Goal: Task Accomplishment & Management: Complete application form

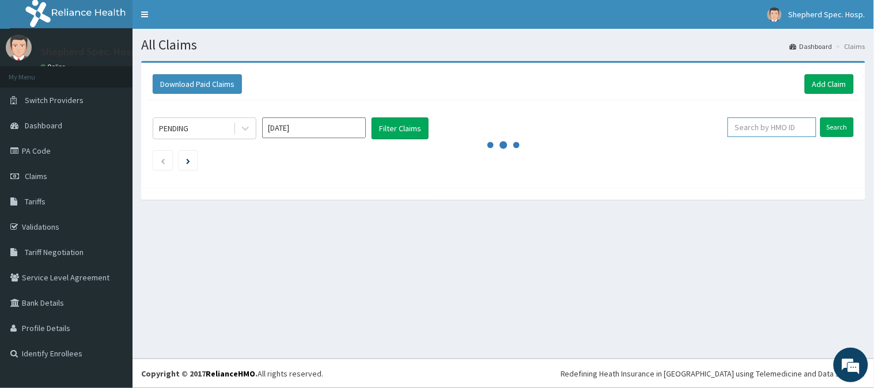
click at [798, 123] on input "text" at bounding box center [772, 128] width 89 height 20
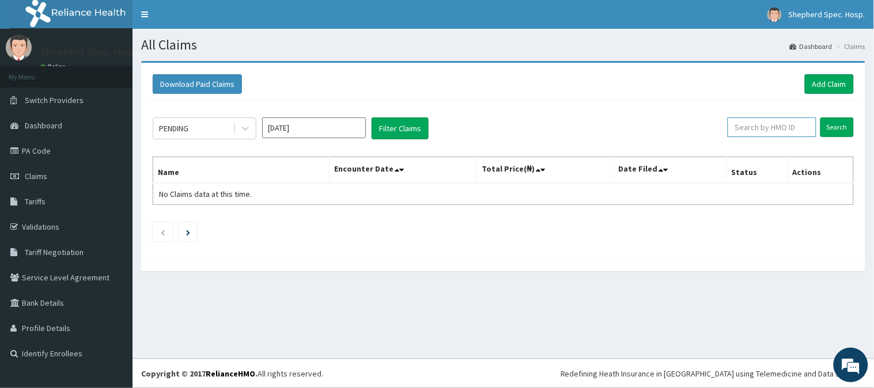
click at [759, 124] on input "text" at bounding box center [772, 128] width 89 height 20
paste input "SKN/10193/A"
type input "SKN/10193/A"
click at [838, 124] on input "Search" at bounding box center [836, 128] width 33 height 20
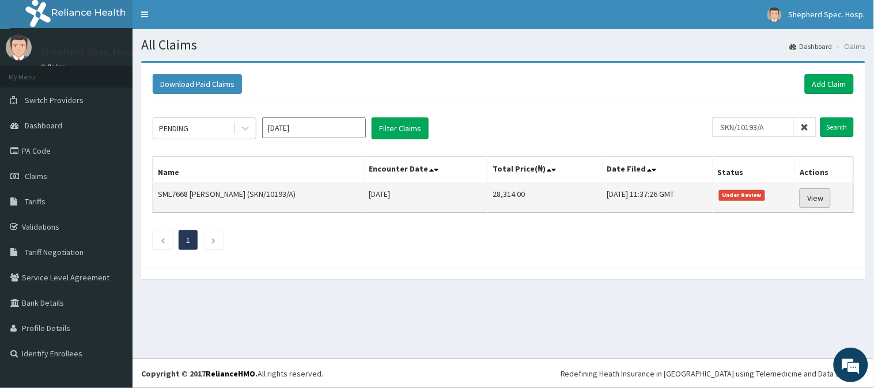
click at [830, 198] on link "View" at bounding box center [815, 198] width 31 height 20
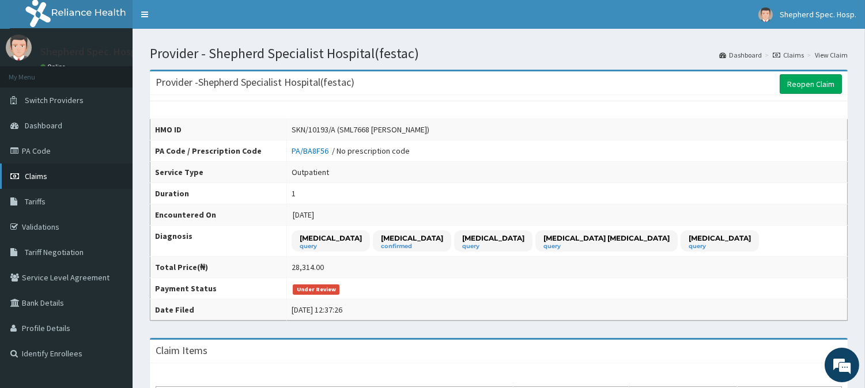
click at [18, 177] on icon at bounding box center [16, 176] width 12 height 8
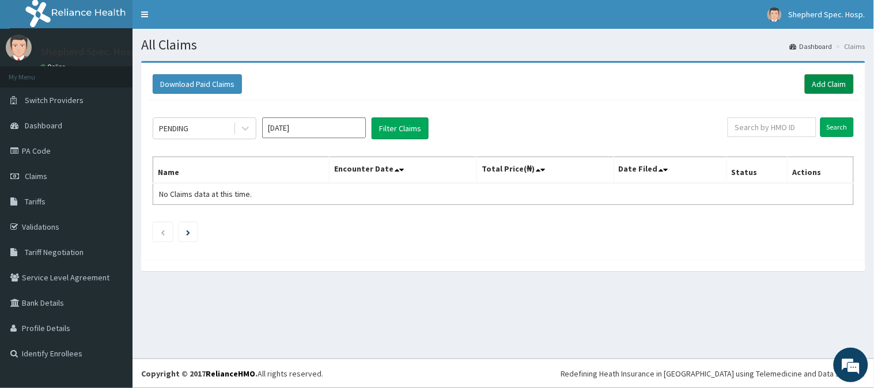
click at [819, 88] on link "Add Claim" at bounding box center [829, 84] width 49 height 20
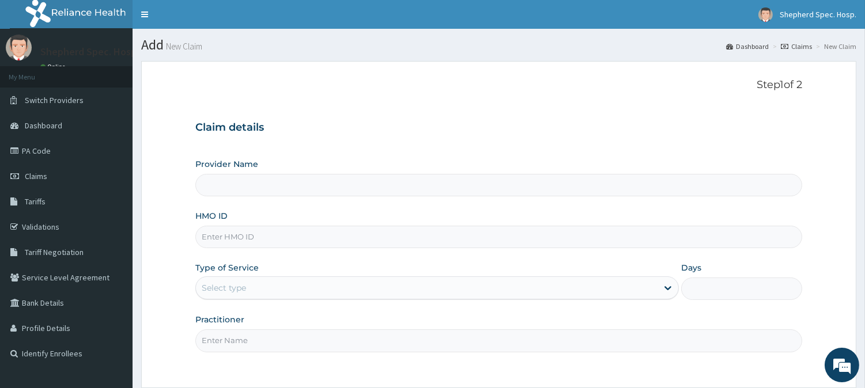
type input "SKN/10193/A"
type input "Shepherd Specialist Hospital(festac)"
type input "SKN/10193/A"
click at [391, 122] on h3 "Claim details" at bounding box center [498, 128] width 607 height 13
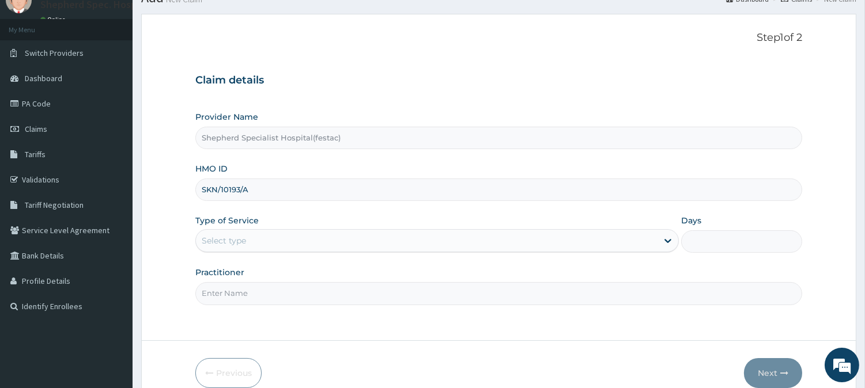
scroll to position [103, 0]
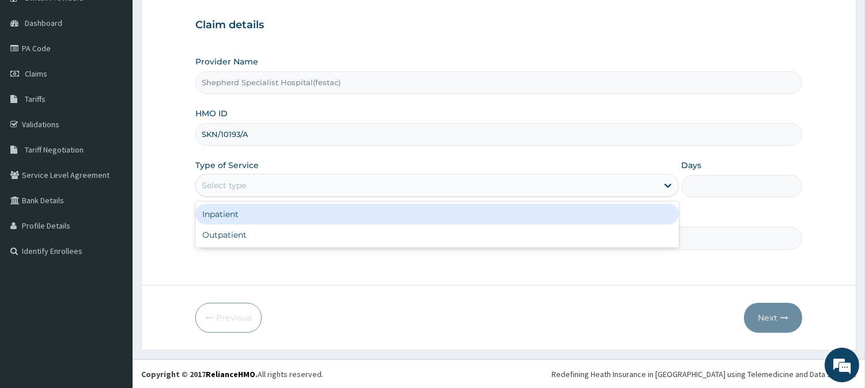
click at [376, 181] on div "Select type" at bounding box center [426, 185] width 461 height 18
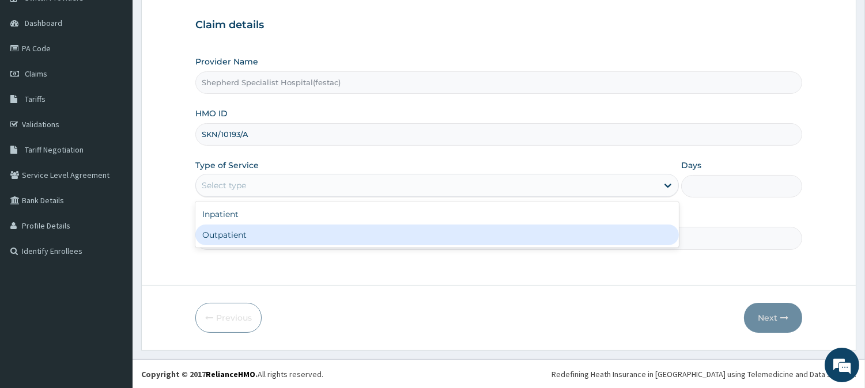
click at [315, 229] on div "Outpatient" at bounding box center [436, 235] width 483 height 21
type input "1"
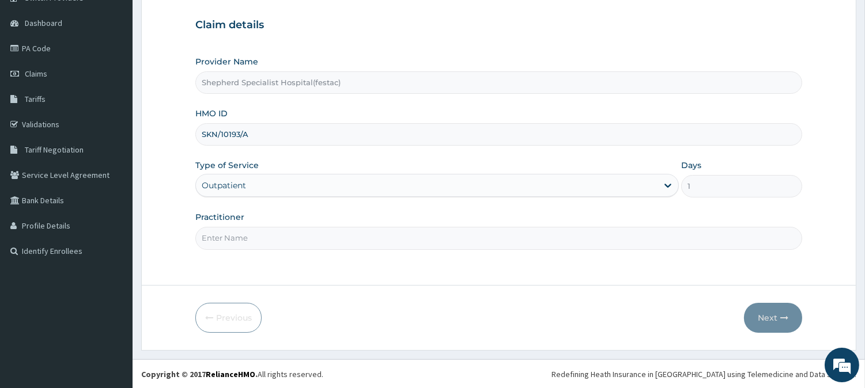
click at [315, 231] on input "Practitioner" at bounding box center [498, 238] width 607 height 22
type input "DR CHRIS"
click at [751, 319] on button "Next" at bounding box center [773, 318] width 58 height 30
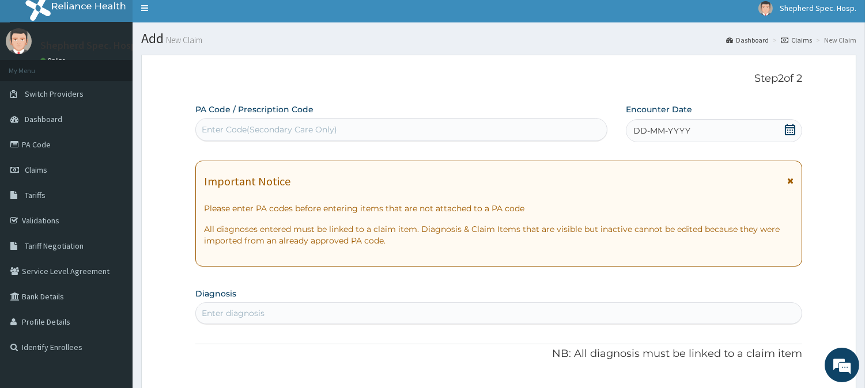
scroll to position [0, 0]
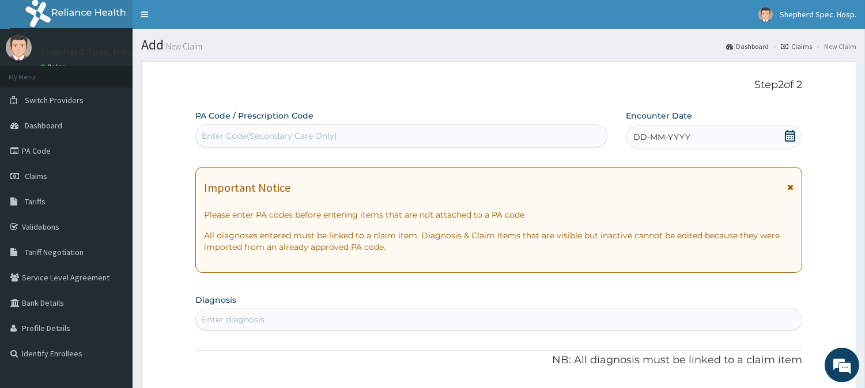
click at [772, 137] on div "DD-MM-YYYY" at bounding box center [714, 137] width 176 height 23
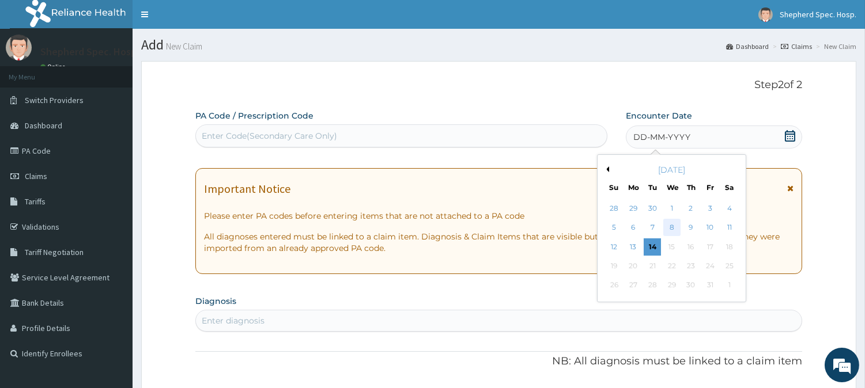
click at [675, 232] on div "8" at bounding box center [670, 227] width 17 height 17
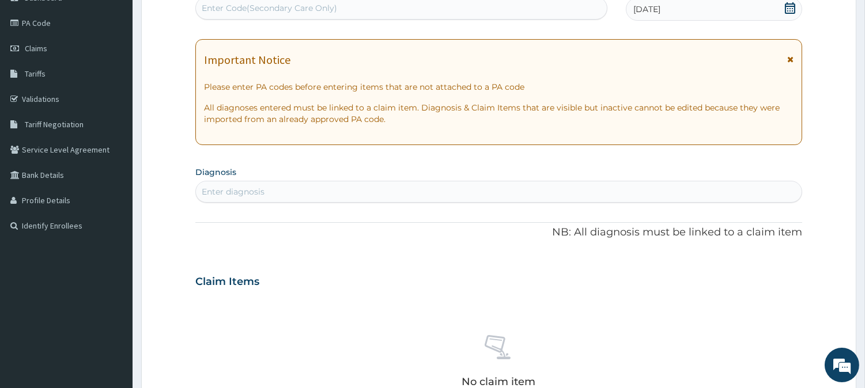
click at [347, 18] on div "Enter Code(Secondary Care Only)" at bounding box center [401, 8] width 412 height 23
paste input "PA/852F5E"
type input "PA/852F5E"
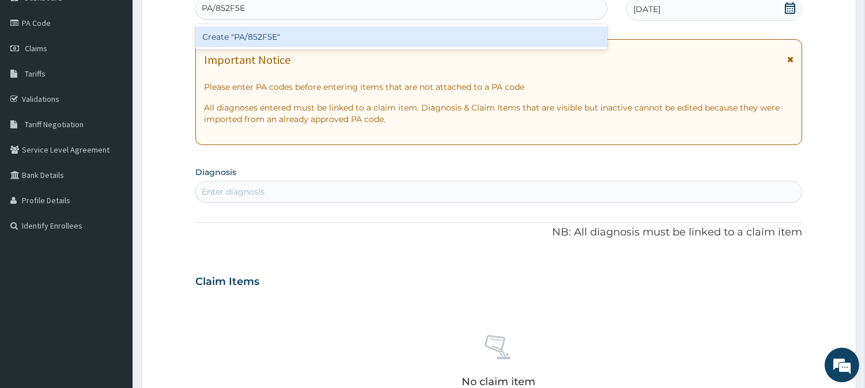
click at [340, 29] on div "Create "PA/852F5E"" at bounding box center [401, 36] width 412 height 21
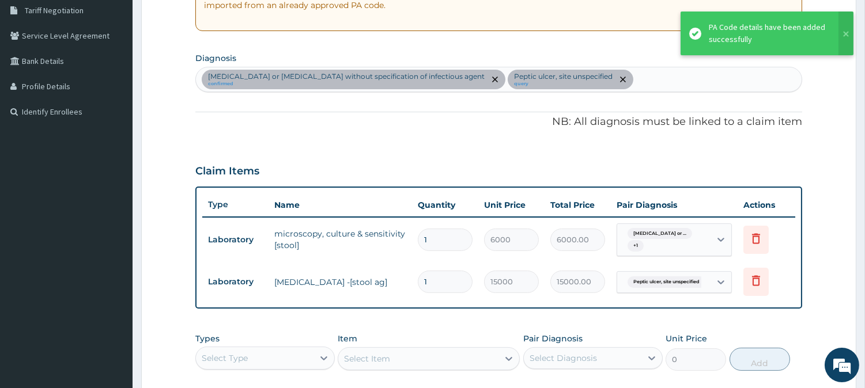
scroll to position [338, 0]
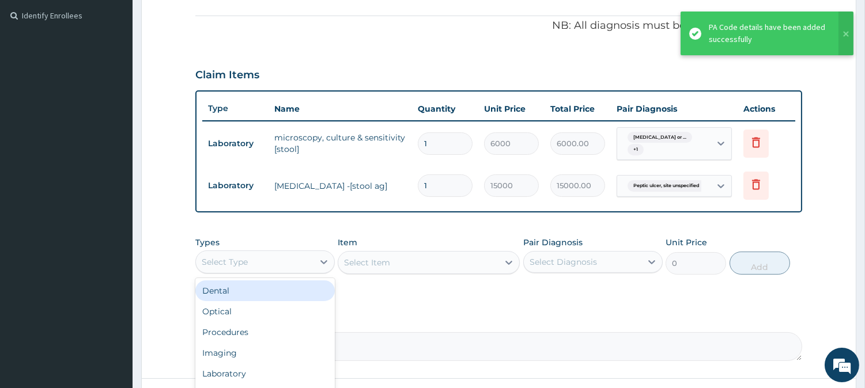
click at [258, 267] on div "Select Type" at bounding box center [255, 262] width 118 height 18
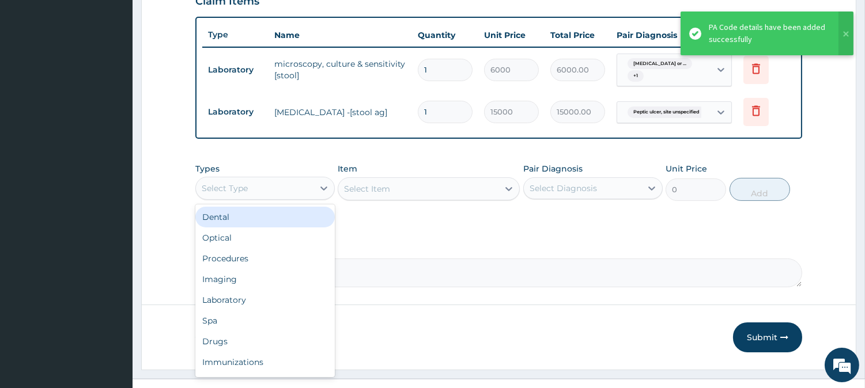
scroll to position [431, 0]
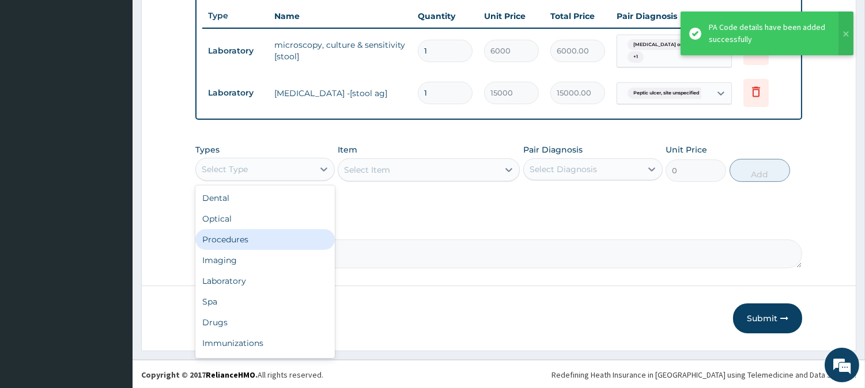
click at [262, 240] on div "Procedures" at bounding box center [264, 239] width 139 height 21
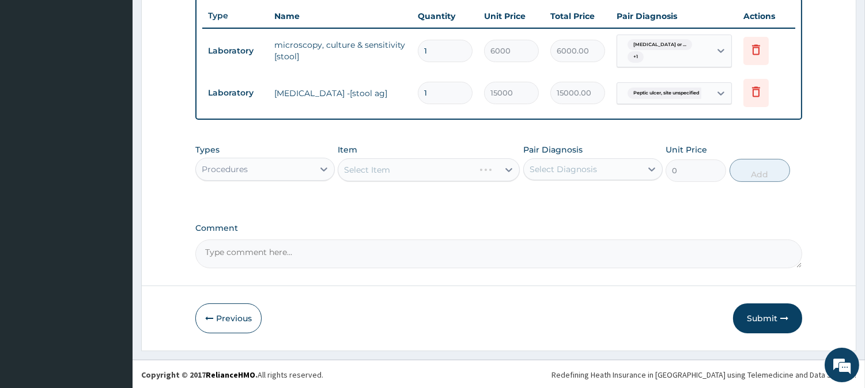
click at [396, 175] on div "Select Item" at bounding box center [429, 169] width 182 height 23
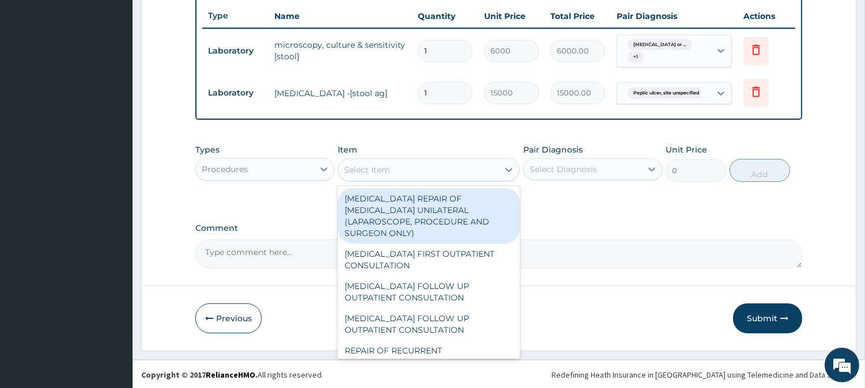
click at [433, 177] on div "Select Item" at bounding box center [418, 170] width 160 height 18
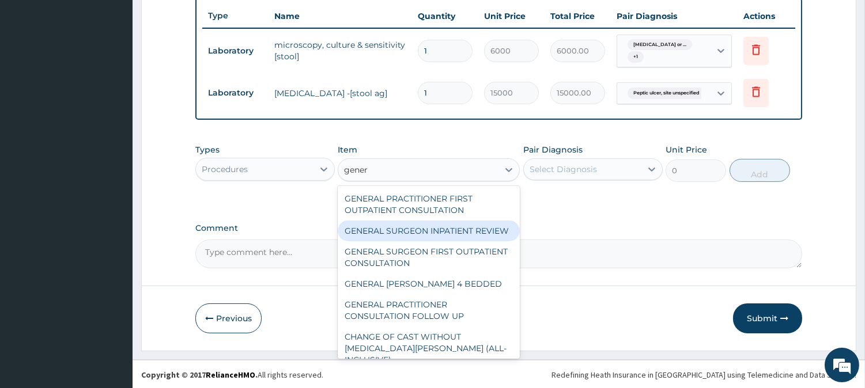
type input "genera"
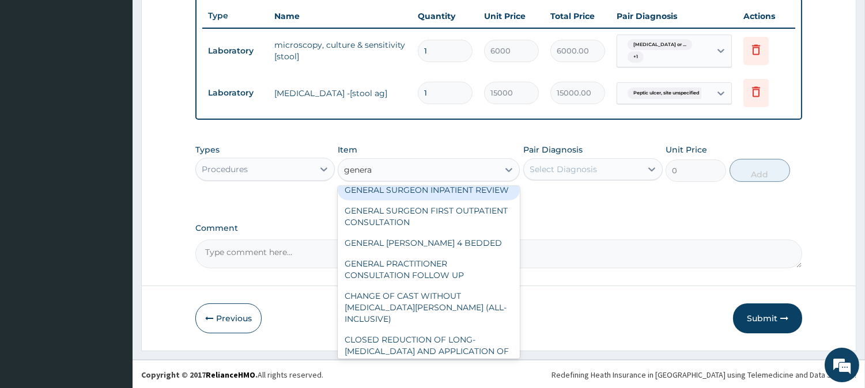
scroll to position [64, 0]
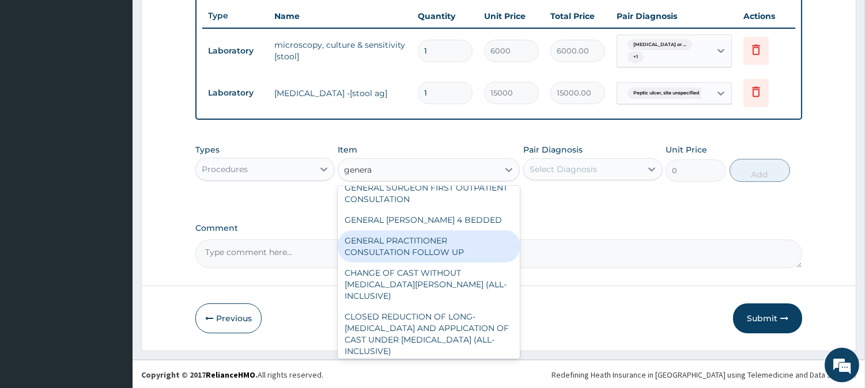
click at [441, 253] on div "GENERAL PRACTITIONER CONSULTATION FOLLOW UP" at bounding box center [429, 246] width 182 height 32
type input "2250"
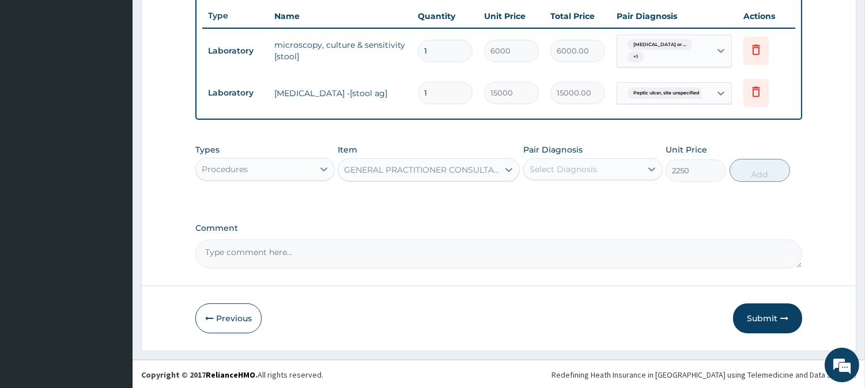
click at [584, 169] on div "Select Diagnosis" at bounding box center [562, 170] width 67 height 12
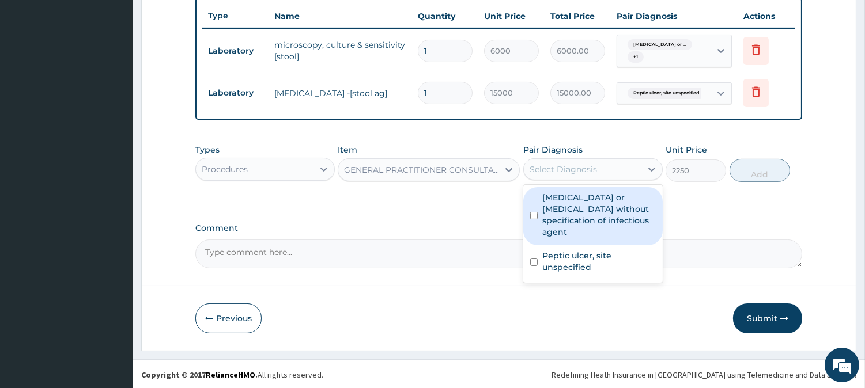
drag, startPoint x: 574, startPoint y: 206, endPoint x: 574, endPoint y: 214, distance: 8.1
click at [574, 206] on label "Infectious gastroenteritis or colitis without specification of infectious agent" at bounding box center [598, 215] width 113 height 46
checkbox input "true"
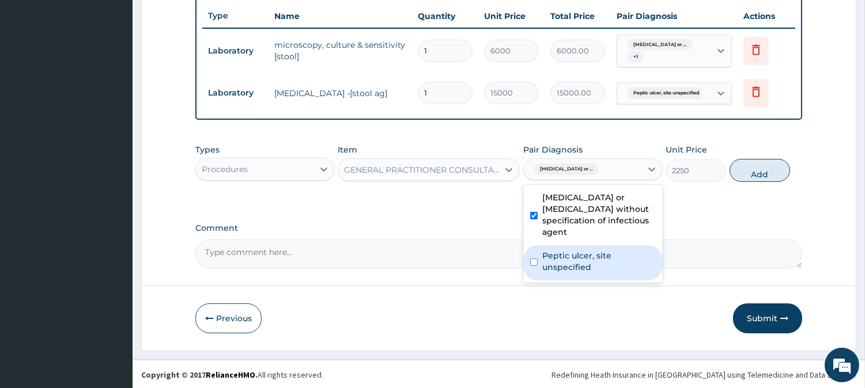
click at [569, 250] on label "Peptic ulcer, site unspecified" at bounding box center [598, 261] width 113 height 23
checkbox input "true"
click at [778, 182] on button "Add" at bounding box center [759, 170] width 60 height 23
type input "0"
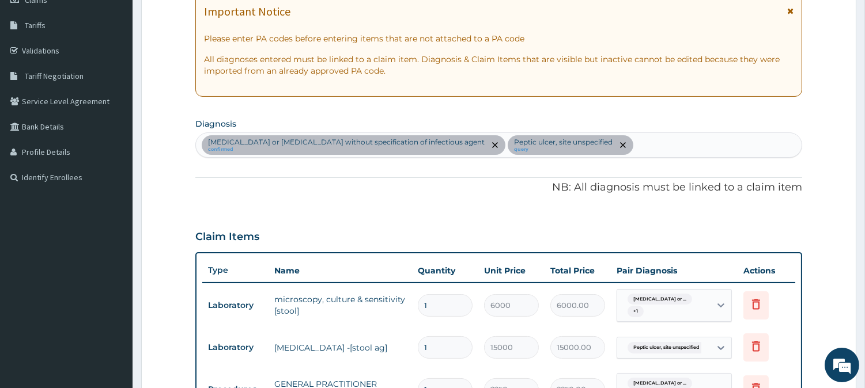
scroll to position [175, 0]
click at [655, 152] on div "Infectious gastroenteritis or colitis without specification of infectious agent…" at bounding box center [498, 146] width 605 height 24
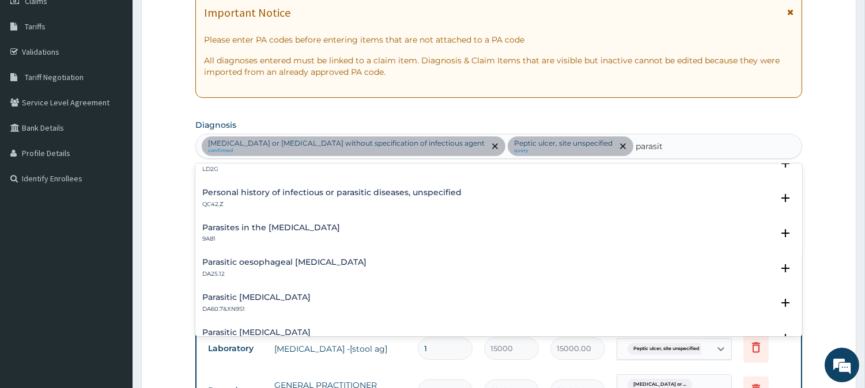
scroll to position [64, 0]
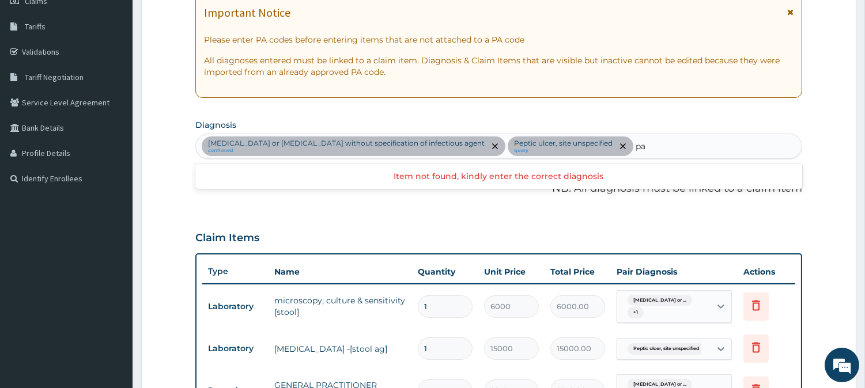
type input "p"
type input "falciparum"
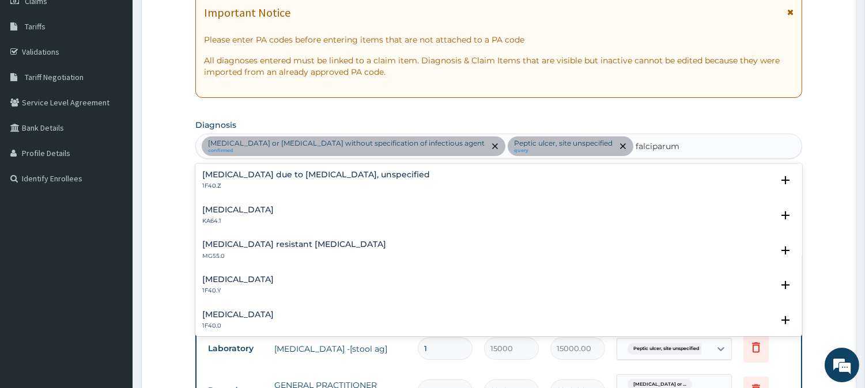
click at [325, 191] on div "Malaria due to Plasmodium falciparum, unspecified 1F40.Z Select Status Query Qu…" at bounding box center [498, 184] width 593 height 26
click at [325, 179] on h4 "Malaria due to Plasmodium falciparum, unspecified" at bounding box center [316, 175] width 228 height 9
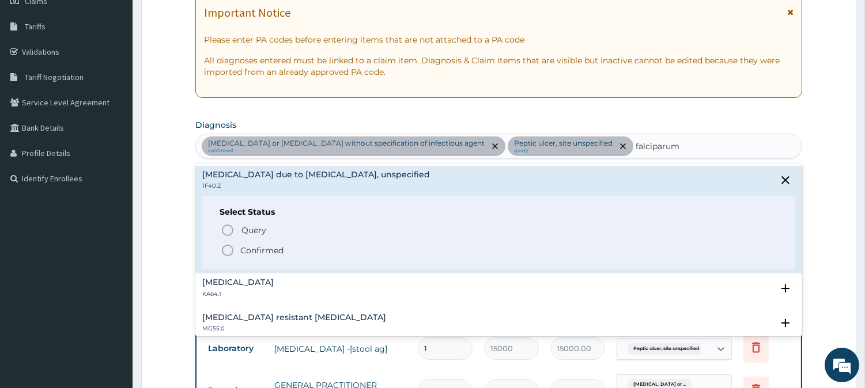
click at [234, 251] on icon "status option filled" at bounding box center [228, 251] width 14 height 14
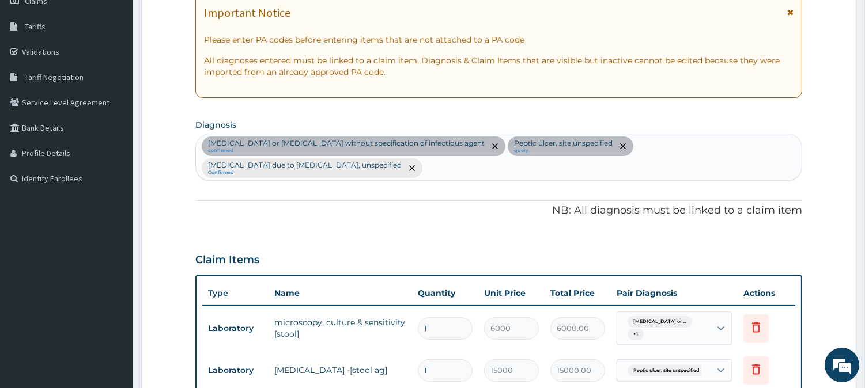
click at [648, 172] on div "Infectious gastroenteritis or colitis without specification of infectious agent…" at bounding box center [498, 157] width 605 height 46
type input "sepsis"
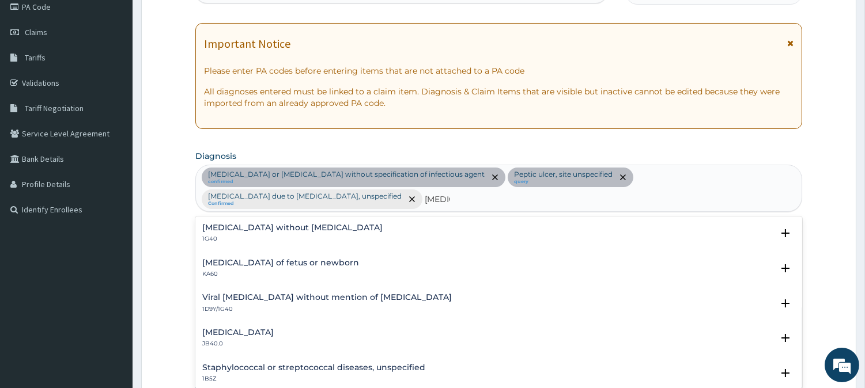
scroll to position [175, 0]
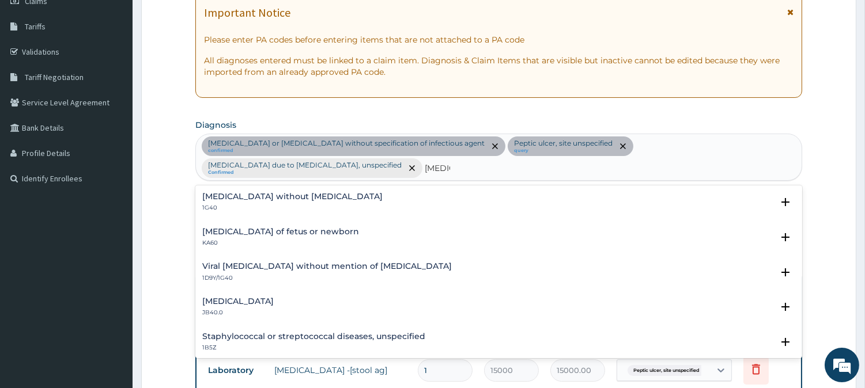
click at [339, 266] on h4 "Viral sepsis without mention of septic shock" at bounding box center [326, 266] width 249 height 9
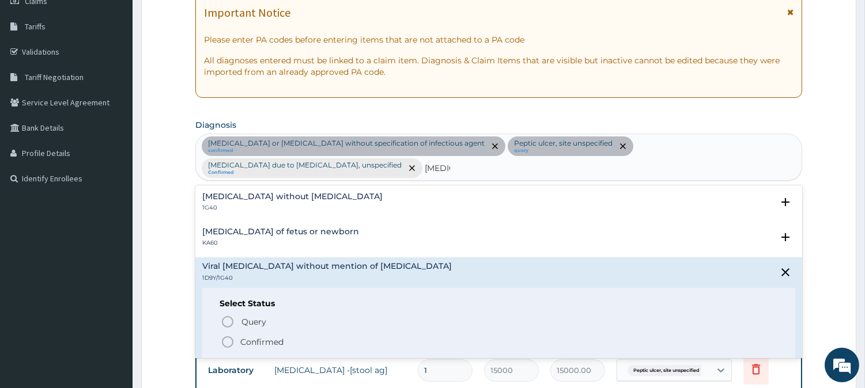
click at [226, 339] on icon "status option filled" at bounding box center [228, 342] width 14 height 14
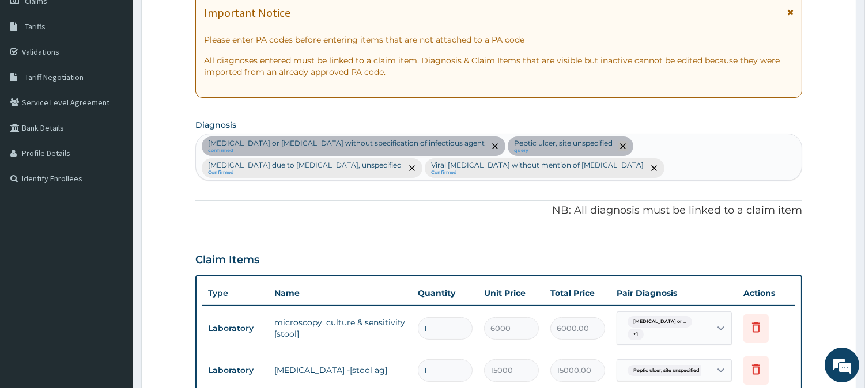
scroll to position [495, 0]
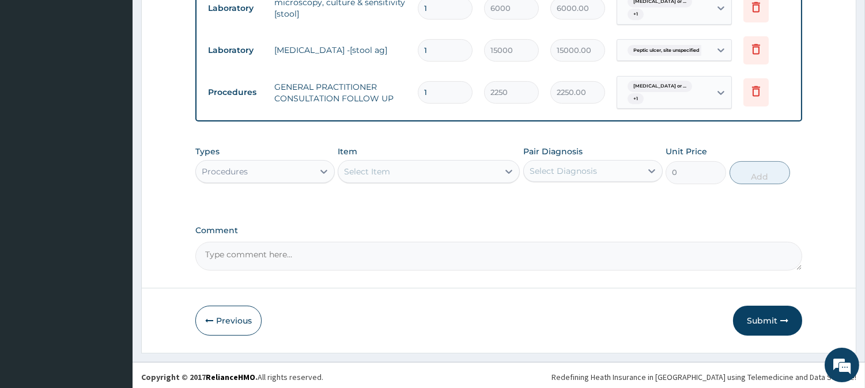
click at [383, 168] on div "Select Item" at bounding box center [367, 172] width 46 height 12
click at [226, 160] on div "Procedures" at bounding box center [264, 171] width 139 height 23
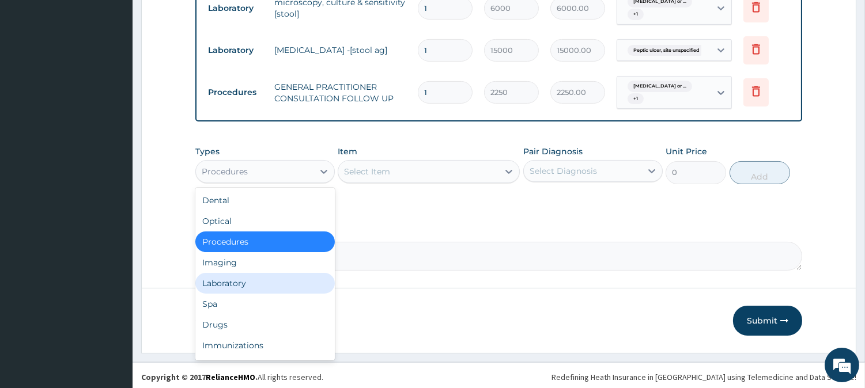
click at [233, 278] on div "Laboratory" at bounding box center [264, 283] width 139 height 21
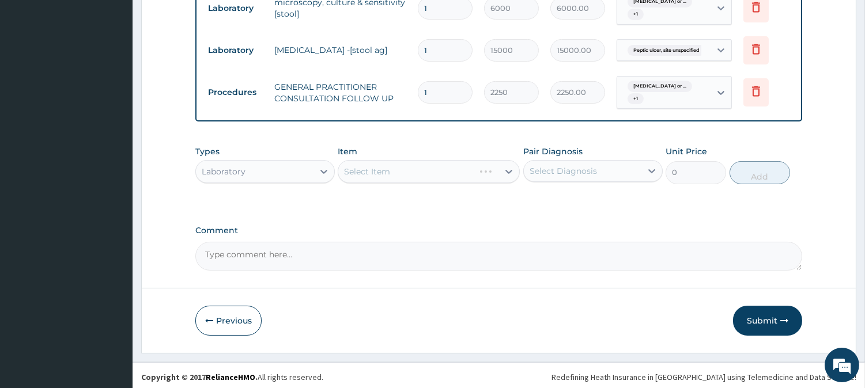
click at [438, 175] on div "Select Item" at bounding box center [429, 171] width 182 height 23
click at [438, 174] on div "Select Item" at bounding box center [418, 171] width 160 height 18
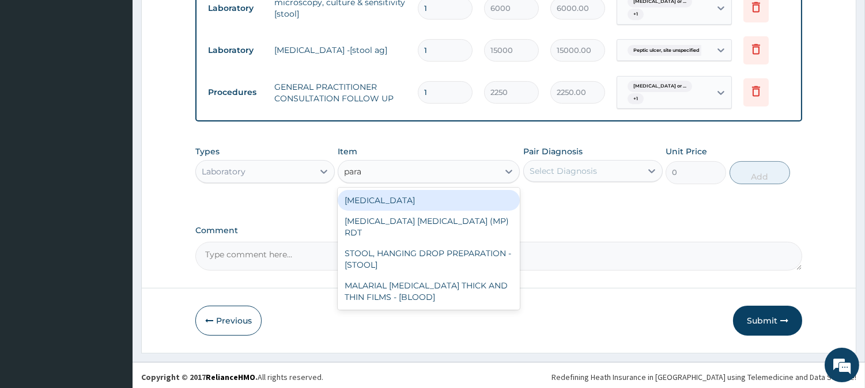
type input "paras"
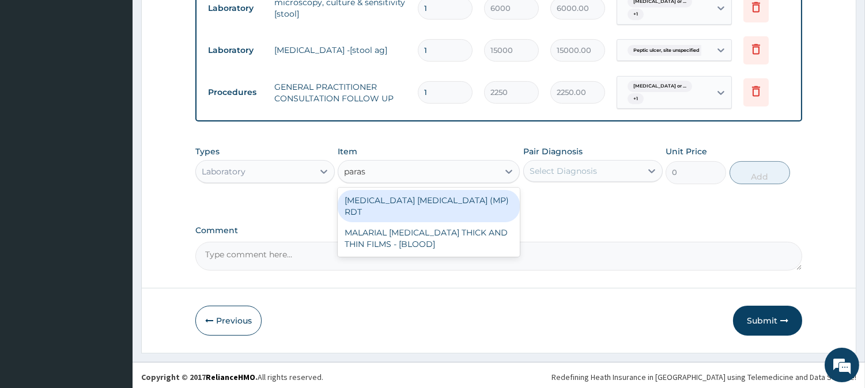
click at [429, 196] on div "MALARIA PARASITE (MP) RDT" at bounding box center [429, 206] width 182 height 32
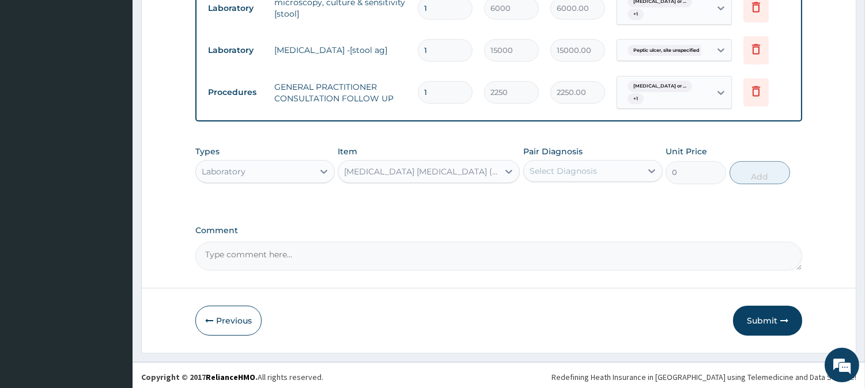
type input "2400"
click at [618, 176] on div "Select Diagnosis" at bounding box center [583, 171] width 118 height 18
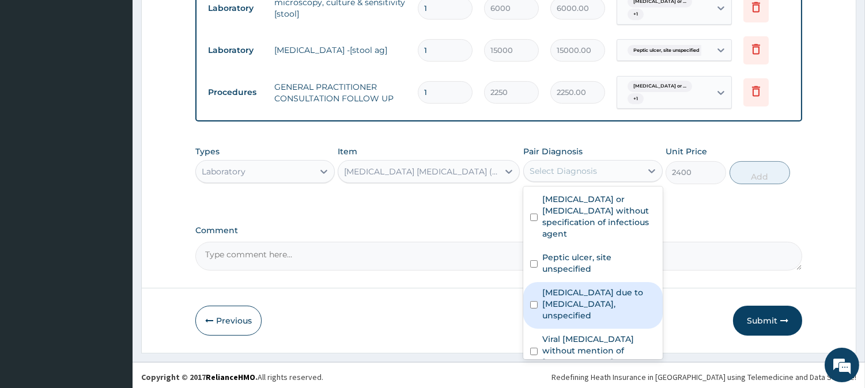
click at [561, 301] on div "Malaria due to Plasmodium falciparum, unspecified" at bounding box center [592, 305] width 139 height 47
checkbox input "true"
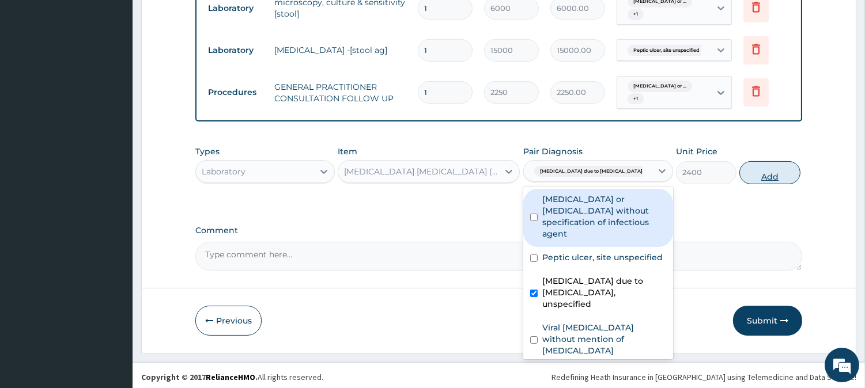
click at [739, 180] on button "Add" at bounding box center [769, 172] width 60 height 23
type input "0"
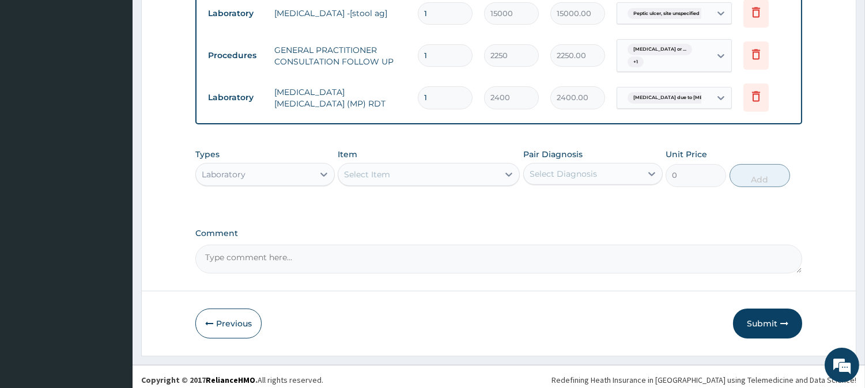
scroll to position [537, 0]
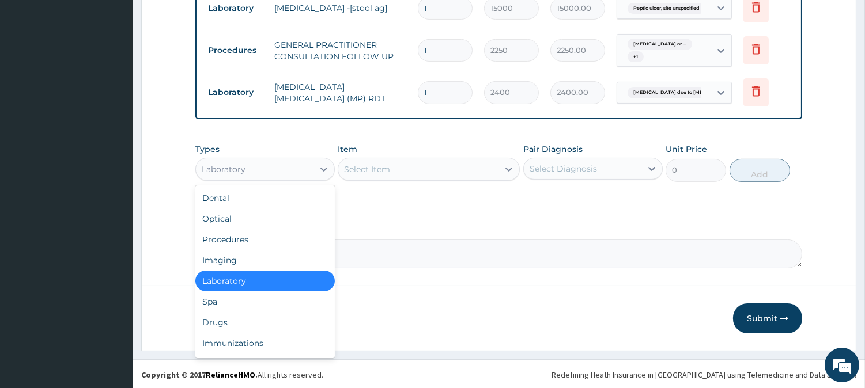
click at [263, 172] on div "Laboratory" at bounding box center [255, 169] width 118 height 18
click at [245, 316] on div "Drugs" at bounding box center [264, 322] width 139 height 21
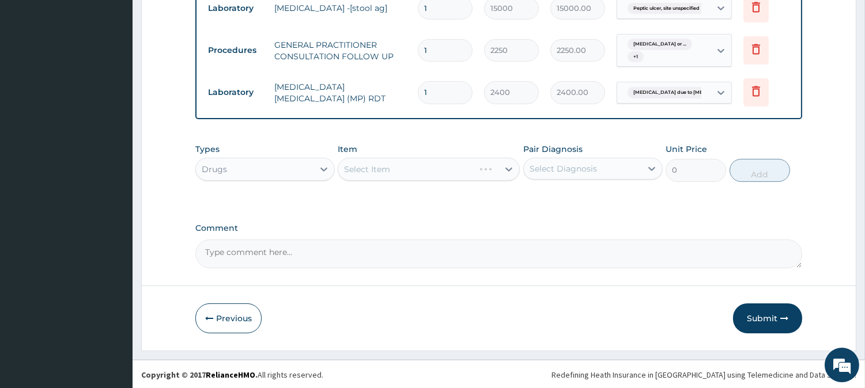
click at [354, 171] on div "Select Item" at bounding box center [429, 169] width 182 height 23
click at [463, 172] on div "Select Item" at bounding box center [418, 169] width 160 height 18
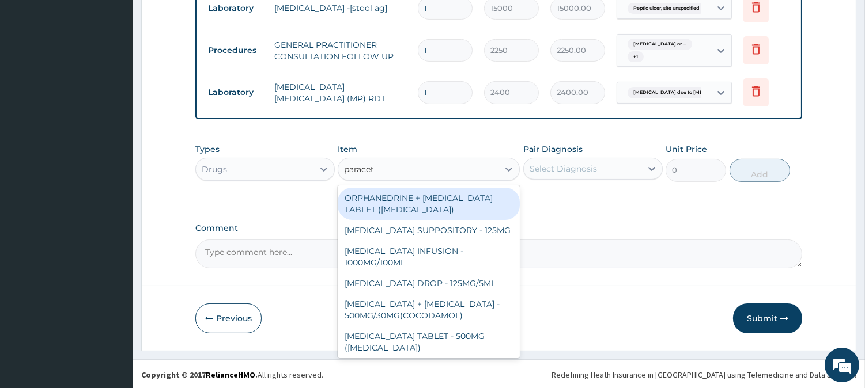
type input "paraceta"
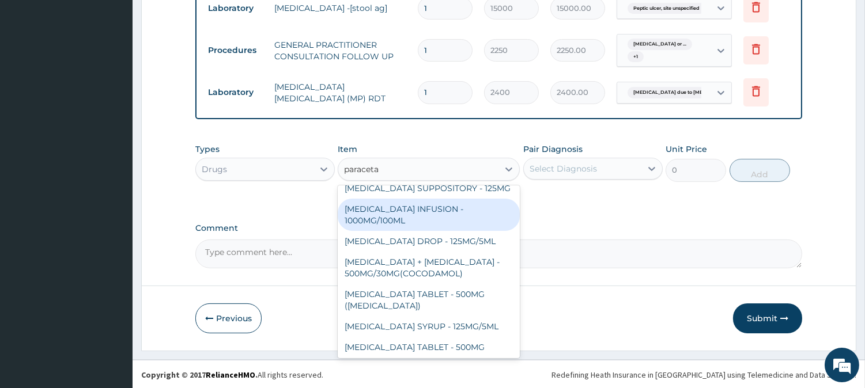
scroll to position [87, 0]
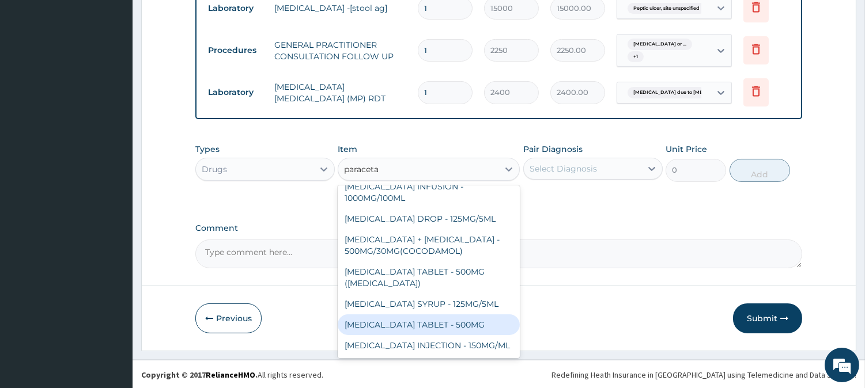
click at [431, 315] on div "PARACETAMOL TABLET - 500MG" at bounding box center [429, 325] width 182 height 21
type input "38.400000000000006"
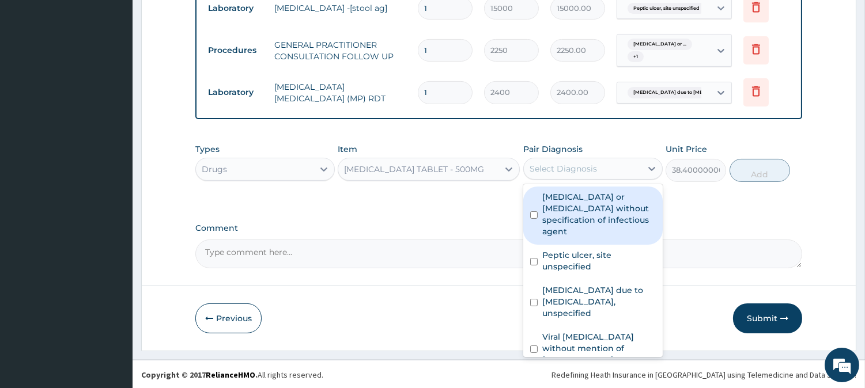
click at [595, 171] on div "Select Diagnosis" at bounding box center [562, 169] width 67 height 12
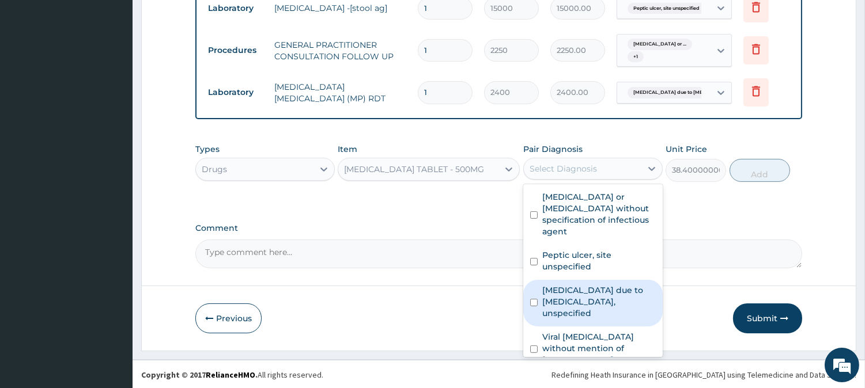
click at [568, 285] on label "Malaria due to Plasmodium falciparum, unspecified" at bounding box center [598, 302] width 113 height 35
checkbox input "true"
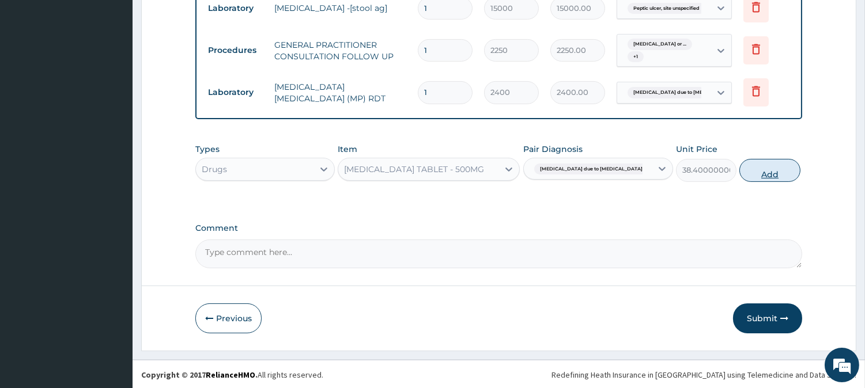
click at [747, 177] on button "Add" at bounding box center [769, 170] width 60 height 23
type input "0"
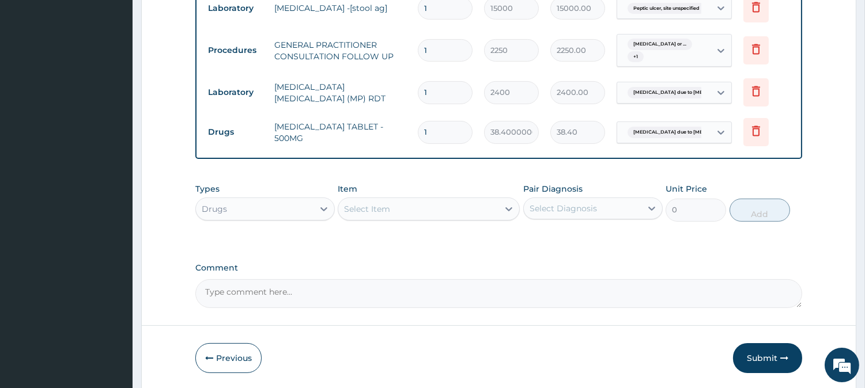
type input "18"
type input "691.20"
type input "18"
click at [429, 213] on div "Select Item" at bounding box center [418, 209] width 160 height 18
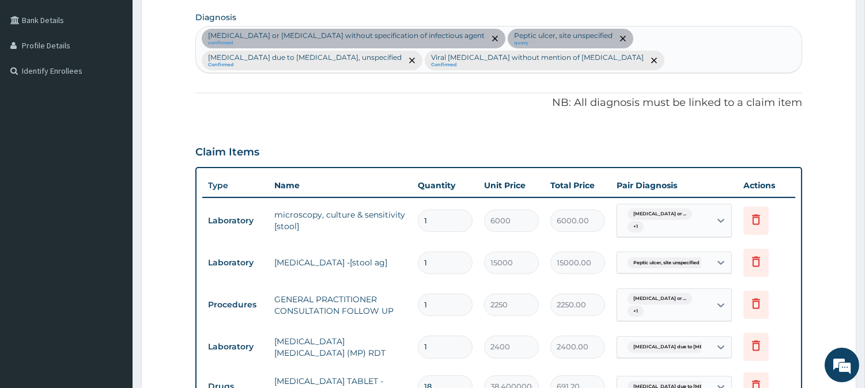
scroll to position [281, 0]
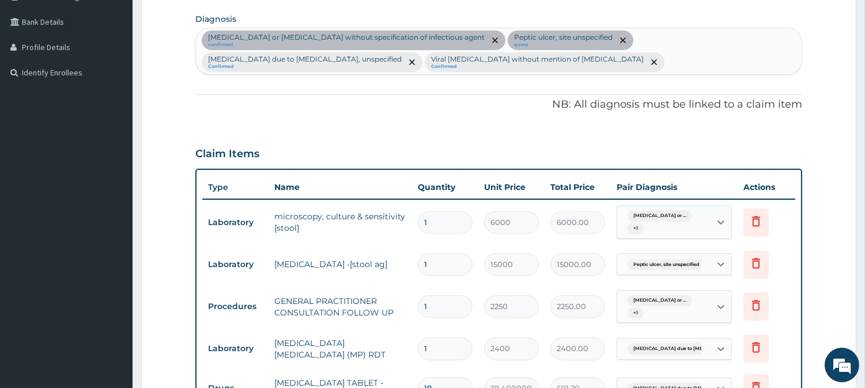
click at [611, 71] on div "Infectious gastroenteritis or colitis without specification of infectious agent…" at bounding box center [498, 51] width 605 height 46
type input "p"
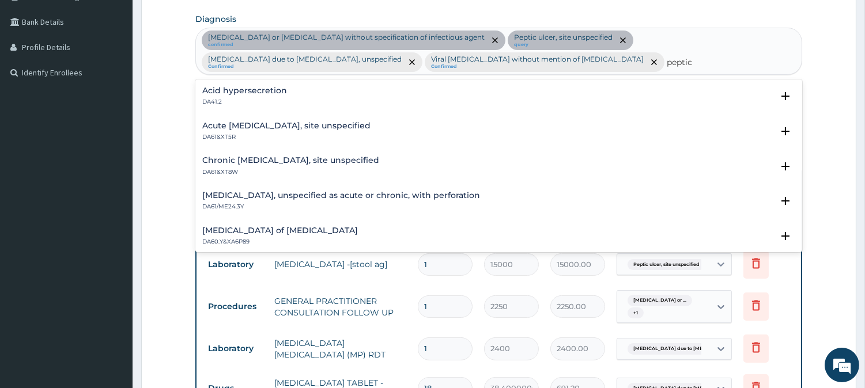
click at [296, 125] on h4 "Acute peptic ulcer, site unspecified" at bounding box center [286, 126] width 168 height 9
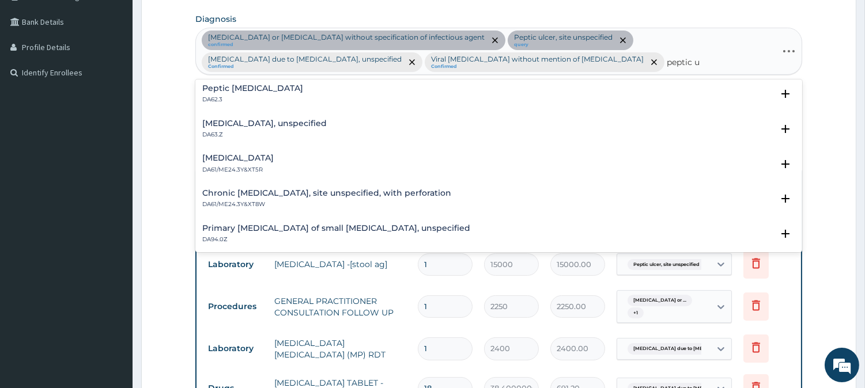
scroll to position [0, 0]
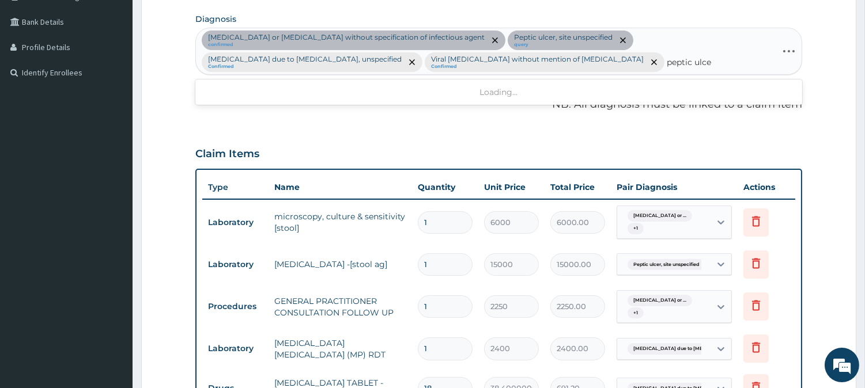
type input "peptic ulcer"
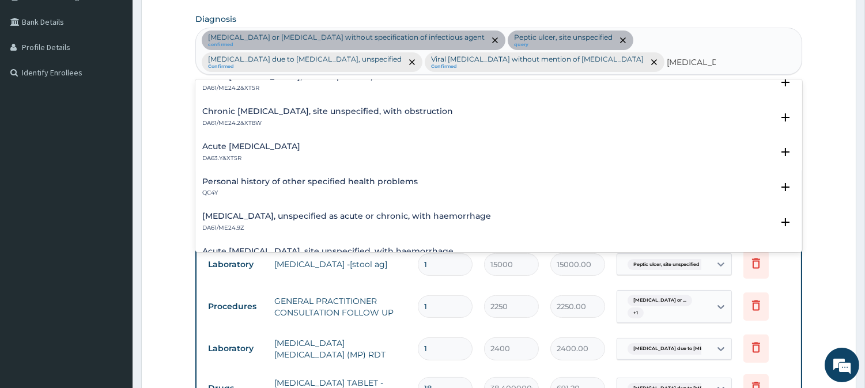
scroll to position [704, 0]
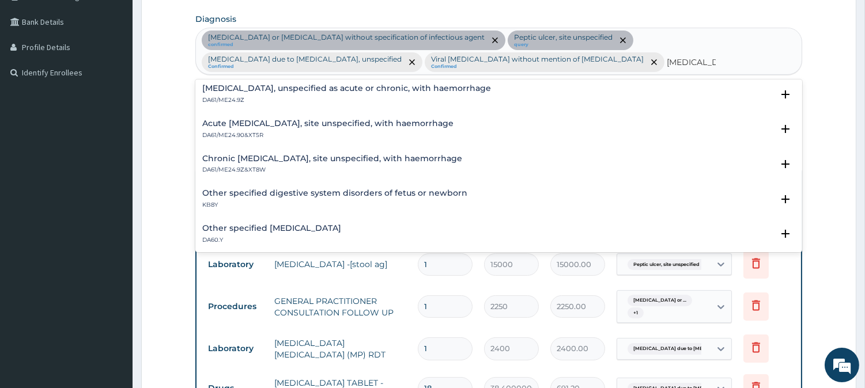
click at [392, 84] on h4 "Peptic ulcer, unspecified as acute or chronic, with haemorrhage" at bounding box center [346, 88] width 289 height 9
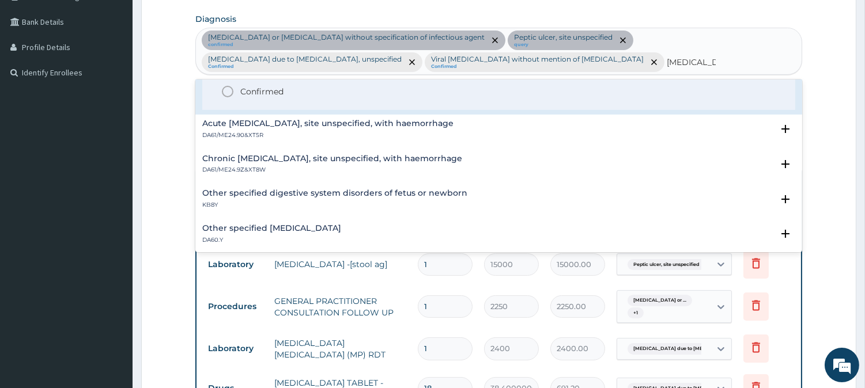
click at [221, 90] on icon "status option filled" at bounding box center [228, 92] width 14 height 14
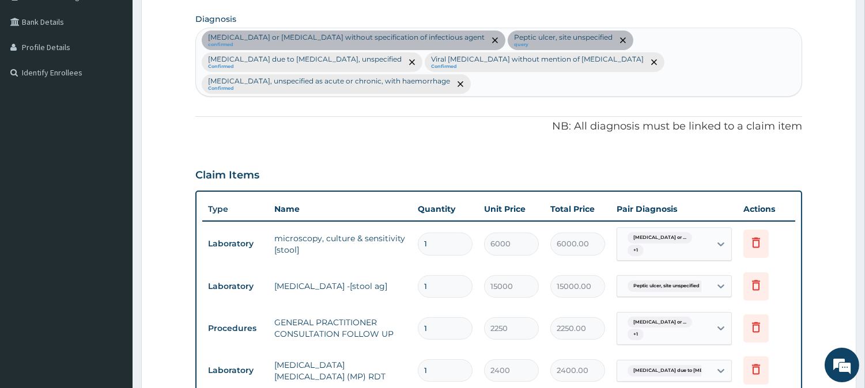
scroll to position [600, 0]
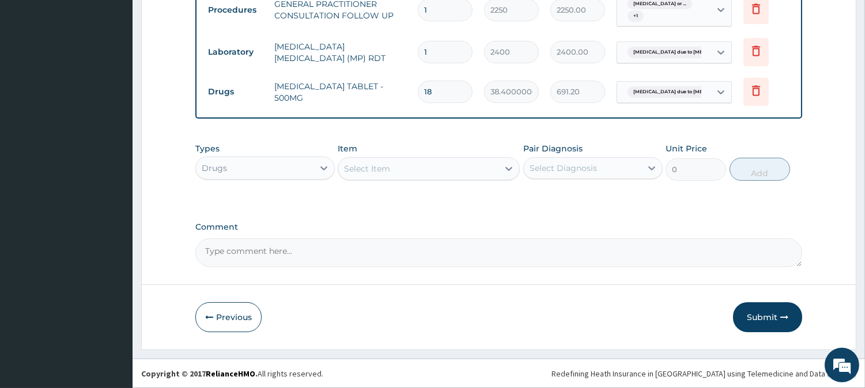
click at [402, 179] on div "Select Item" at bounding box center [429, 168] width 182 height 23
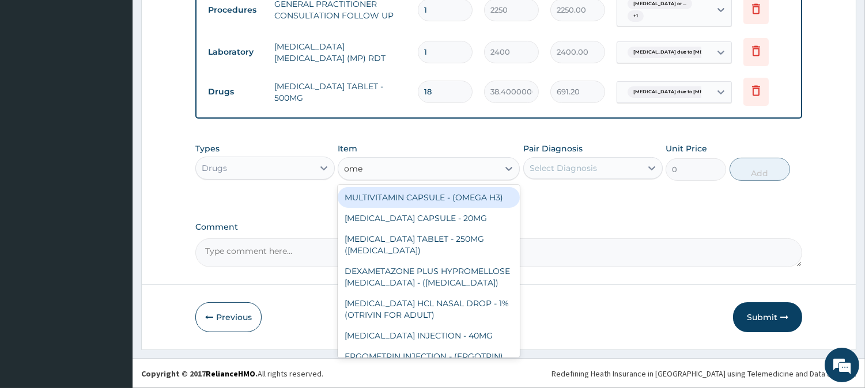
type input "omep"
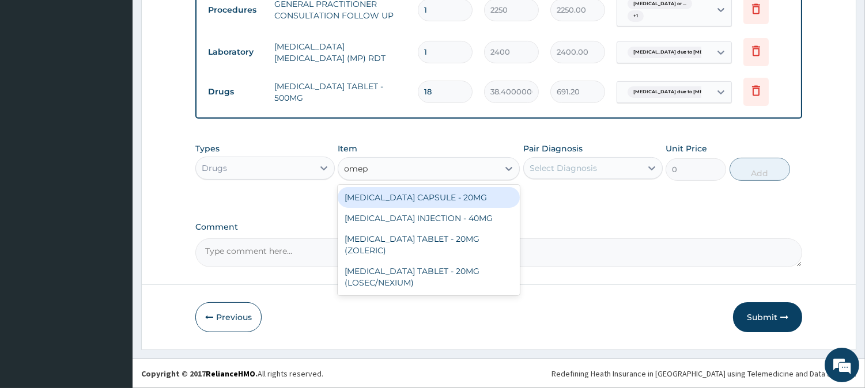
click at [424, 196] on div "OMEPRAZOLE CAPSULE - 20MG" at bounding box center [429, 197] width 182 height 21
type input "160"
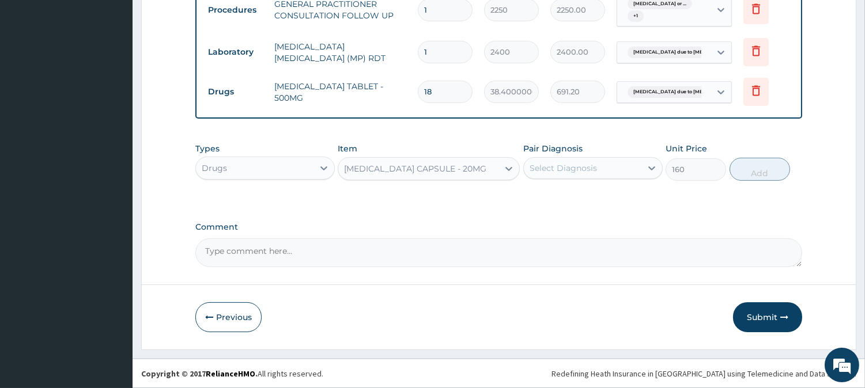
click at [605, 170] on div "Select Diagnosis" at bounding box center [583, 168] width 118 height 18
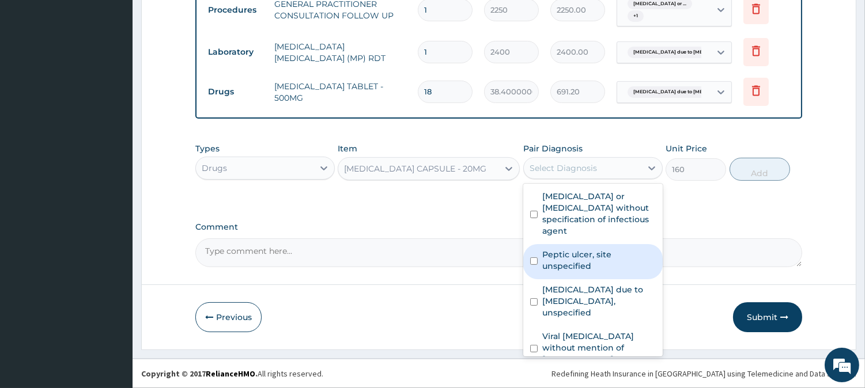
click at [565, 261] on label "Peptic ulcer, site unspecified" at bounding box center [598, 260] width 113 height 23
checkbox input "true"
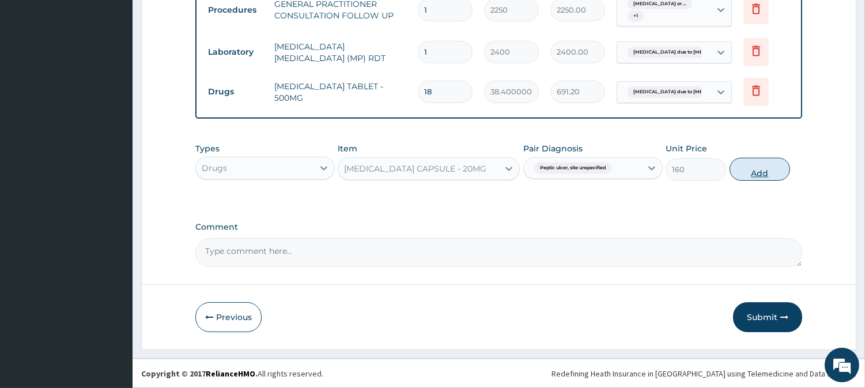
click at [757, 176] on button "Add" at bounding box center [759, 169] width 60 height 23
type input "0"
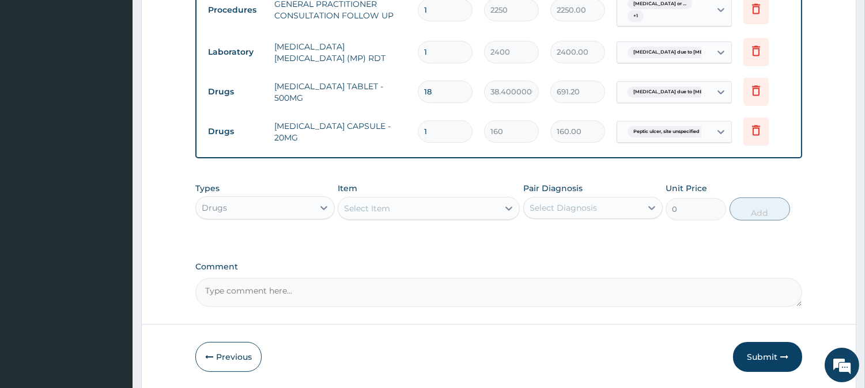
type input "14"
type input "2240.00"
type input "14"
click at [380, 210] on div "Select Item" at bounding box center [367, 209] width 46 height 12
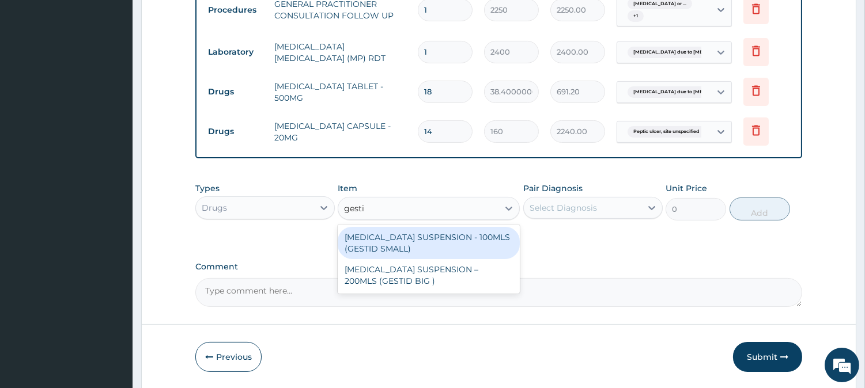
type input "gestid"
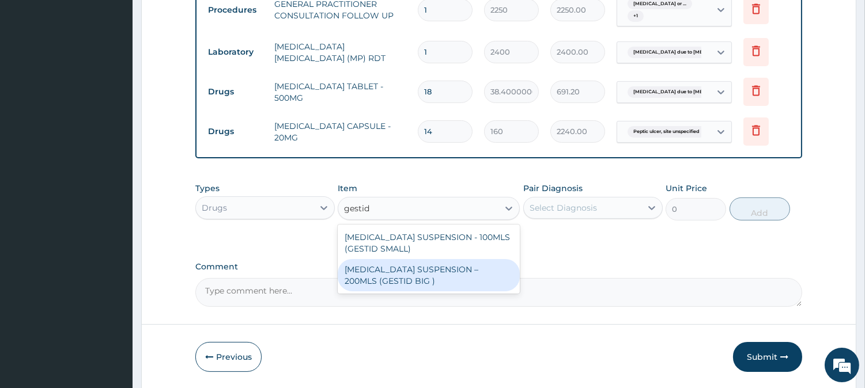
drag, startPoint x: 429, startPoint y: 277, endPoint x: 490, endPoint y: 241, distance: 71.2
click at [429, 277] on div "ANTACID SUSPENSION – 200MLS (GESTID BIG )" at bounding box center [429, 275] width 182 height 32
type input "1920"
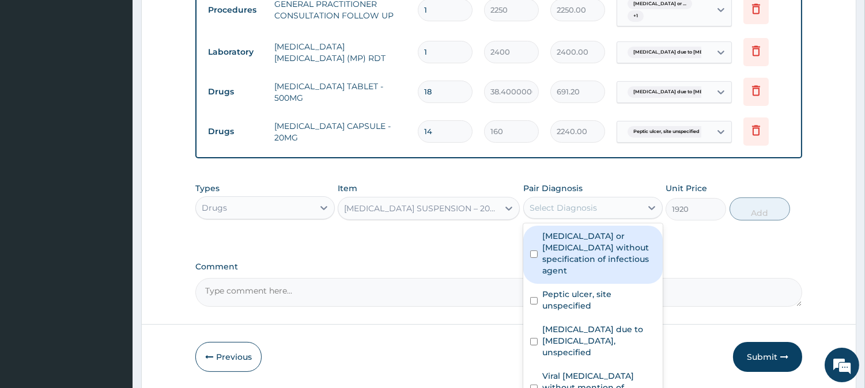
click at [592, 214] on div "Select Diagnosis" at bounding box center [583, 208] width 118 height 18
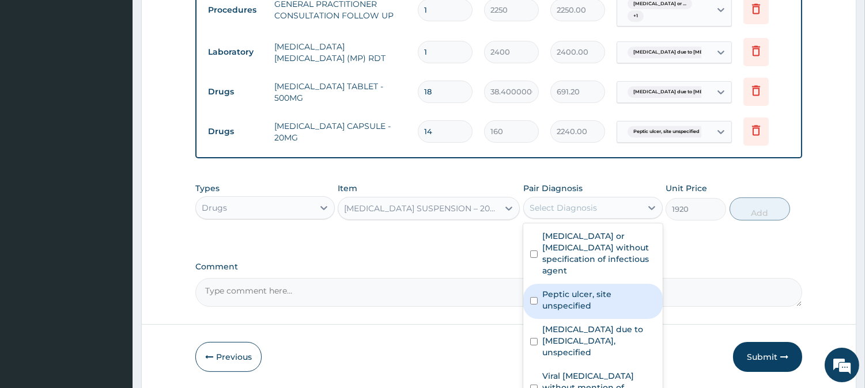
drag, startPoint x: 568, startPoint y: 307, endPoint x: 726, endPoint y: 245, distance: 170.0
click at [569, 307] on label "Peptic ulcer, site unspecified" at bounding box center [598, 300] width 113 height 23
checkbox input "true"
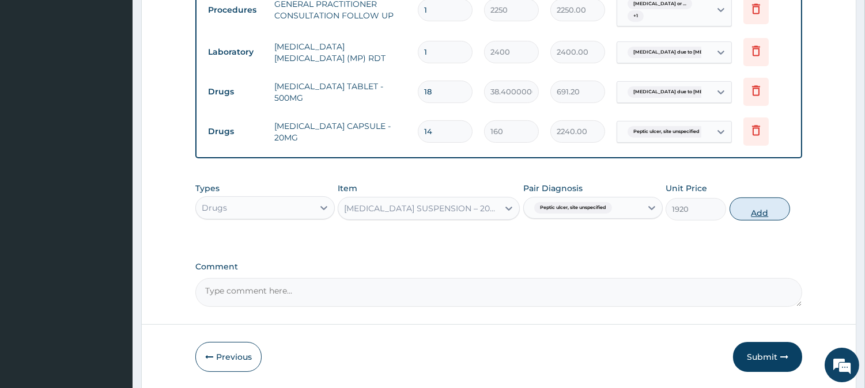
click at [769, 215] on button "Add" at bounding box center [759, 209] width 60 height 23
type input "0"
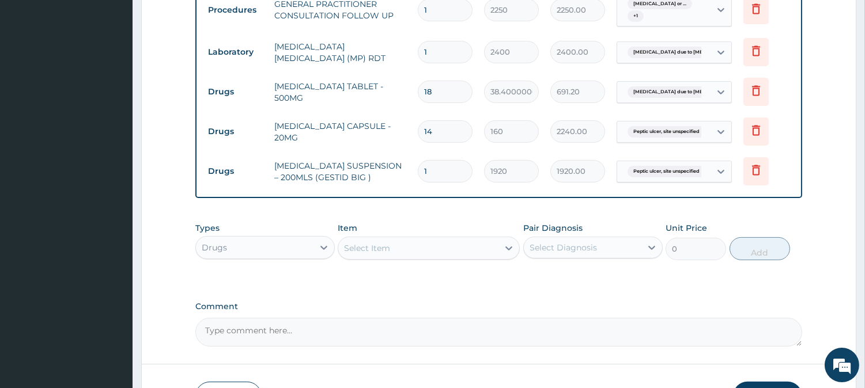
click at [377, 250] on div "Select Item" at bounding box center [367, 249] width 46 height 12
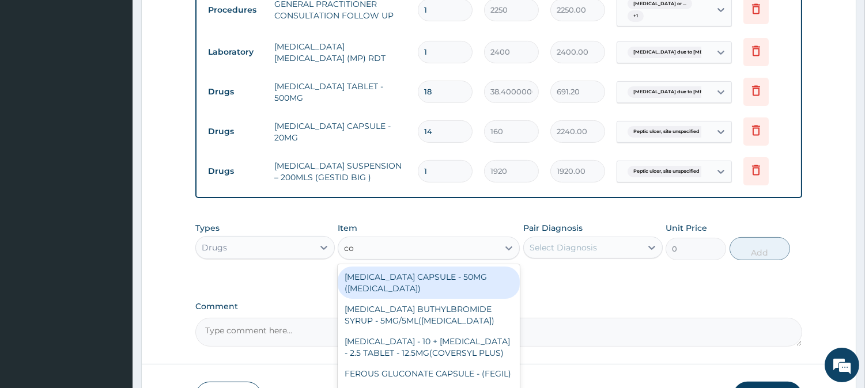
type input "c"
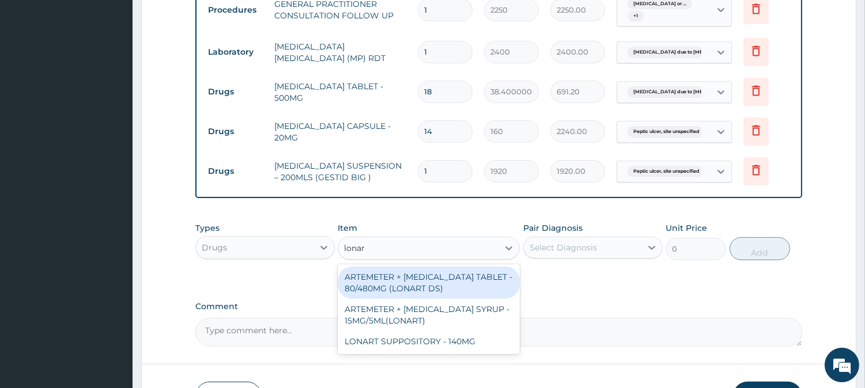
type input "lonart"
click at [423, 283] on div "ARTEMETER + LUMEFANTRINE TABLET - 80/480MG (LONART DS)" at bounding box center [429, 283] width 182 height 32
type input "672"
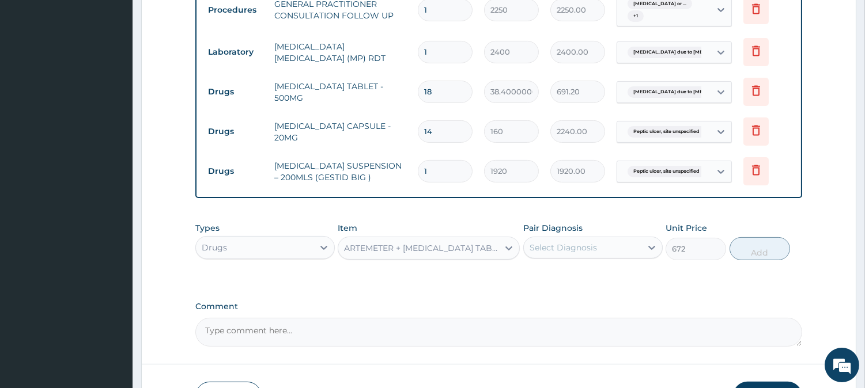
click at [543, 261] on div "Types Drugs Item ARTEMETER + LUMEFANTRINE TABLET - 80/480MG (LONART DS) Pair Di…" at bounding box center [498, 242] width 607 height 50
click at [543, 251] on div "Select Diagnosis" at bounding box center [562, 248] width 67 height 12
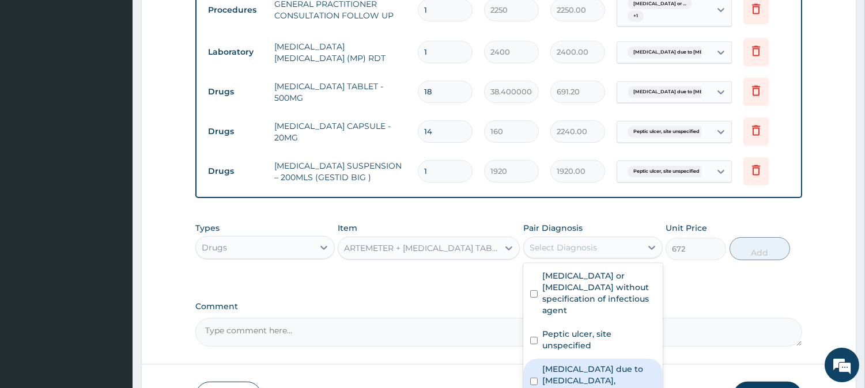
click at [563, 364] on label "Malaria due to Plasmodium falciparum, unspecified" at bounding box center [598, 381] width 113 height 35
checkbox input "true"
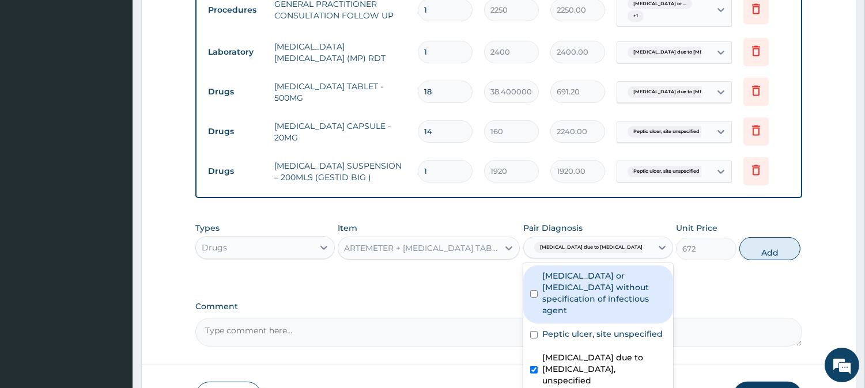
click at [758, 247] on button "Add" at bounding box center [769, 248] width 60 height 23
type input "0"
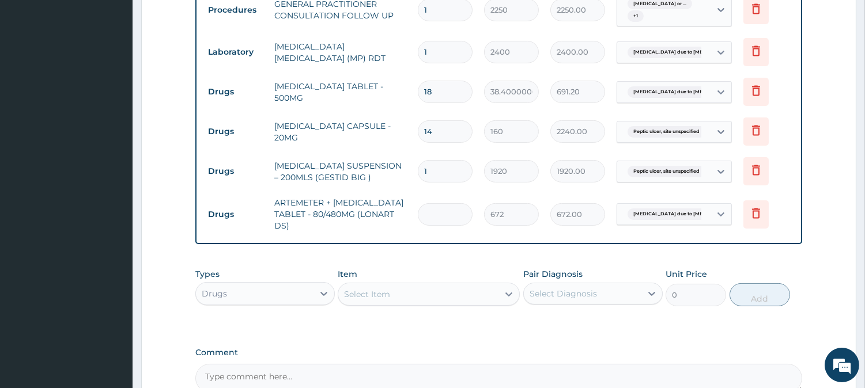
type input "0.00"
type input "6"
type input "4032.00"
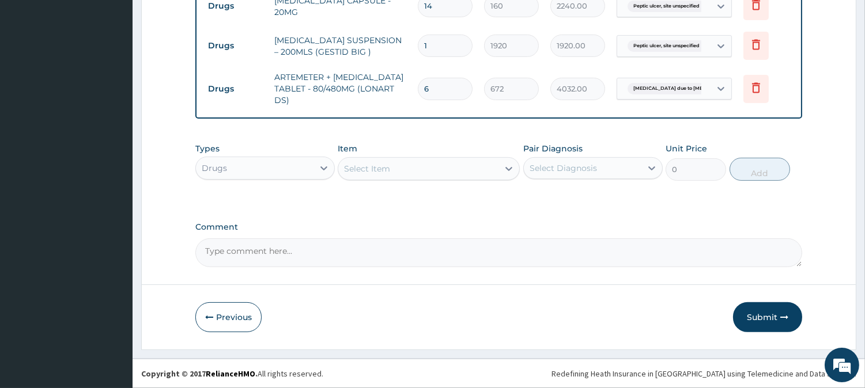
type input "6"
click at [751, 316] on button "Submit" at bounding box center [767, 317] width 69 height 30
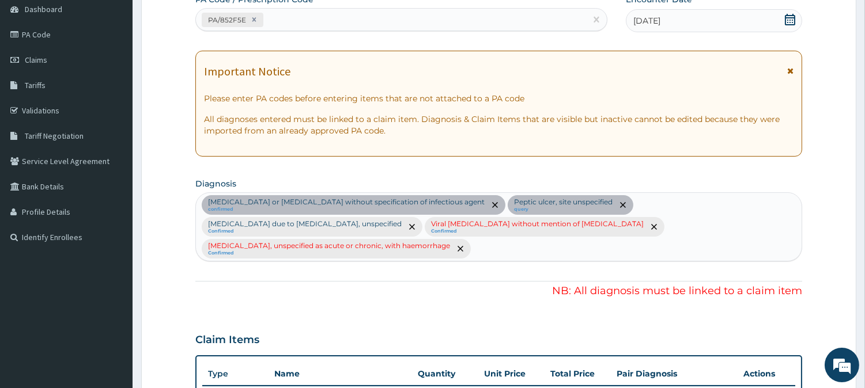
scroll to position [85, 0]
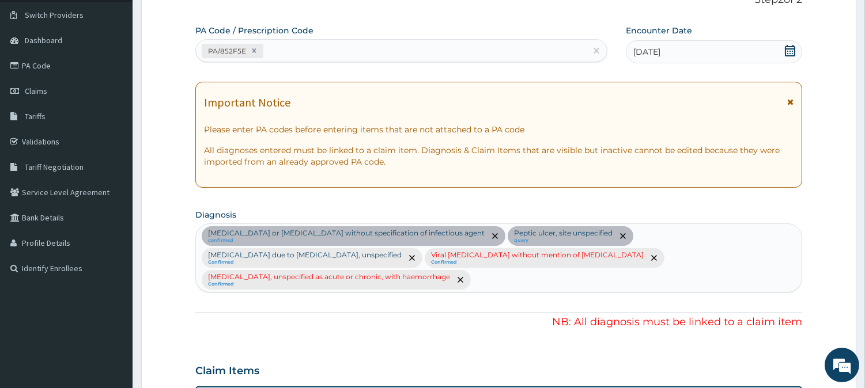
click at [465, 320] on p "NB: All diagnosis must be linked to a claim item" at bounding box center [498, 322] width 607 height 15
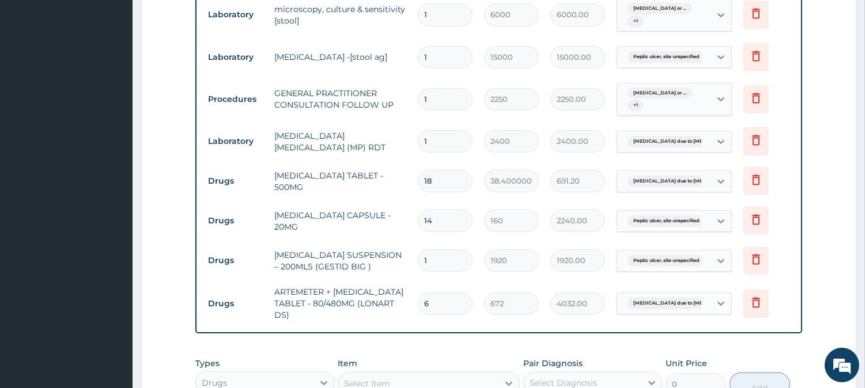
scroll to position [533, 0]
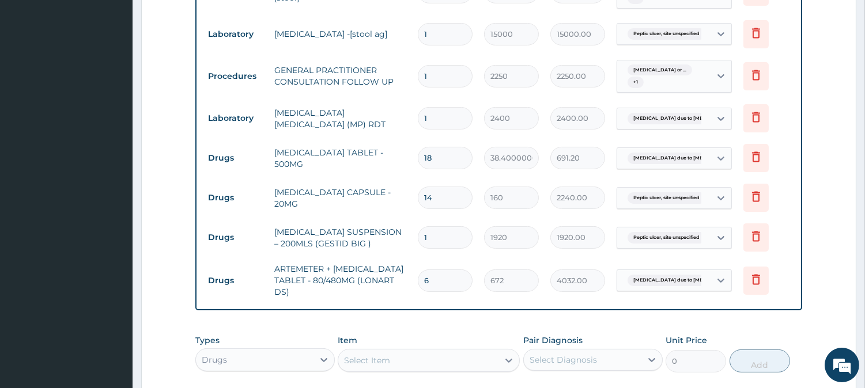
click at [682, 82] on div "Infectious gastroenteritis or ... + 1" at bounding box center [662, 77] width 78 height 28
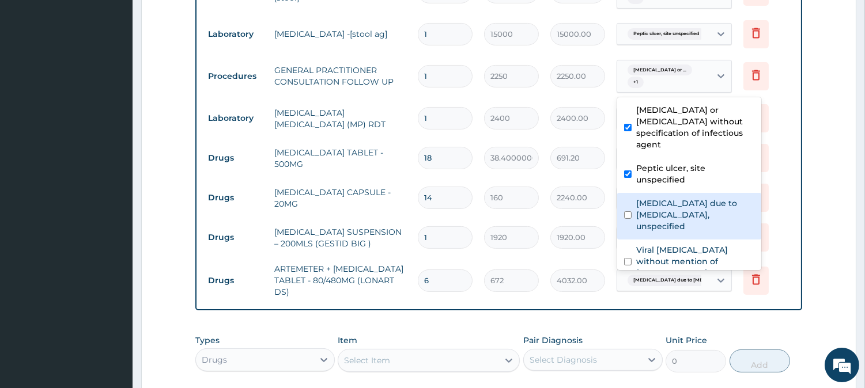
click at [657, 215] on label "Malaria due to Plasmodium falciparum, unspecified" at bounding box center [695, 215] width 118 height 35
checkbox input "true"
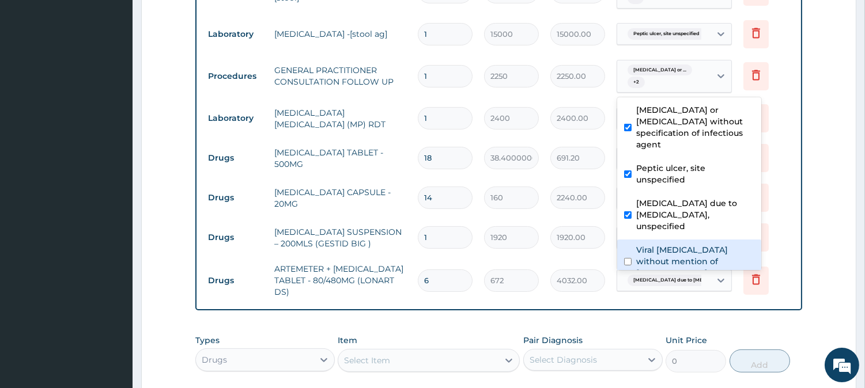
click at [651, 245] on label "Viral sepsis without mention of septic shock" at bounding box center [695, 261] width 118 height 35
checkbox input "true"
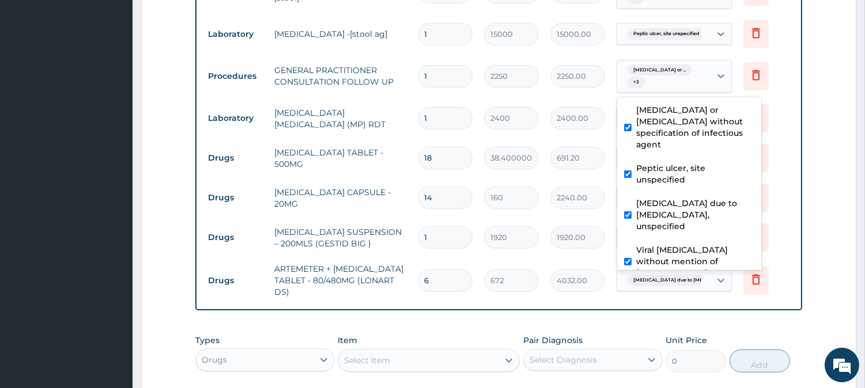
scroll to position [53, 0]
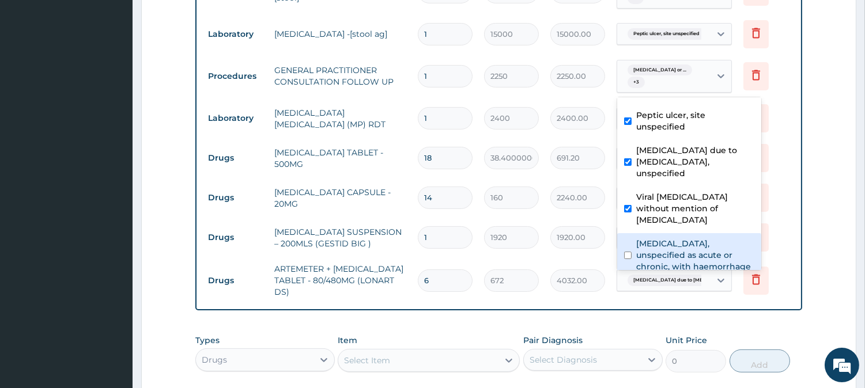
click at [650, 244] on label "Peptic ulcer, unspecified as acute or chronic, with haemorrhage" at bounding box center [695, 255] width 118 height 35
checkbox input "true"
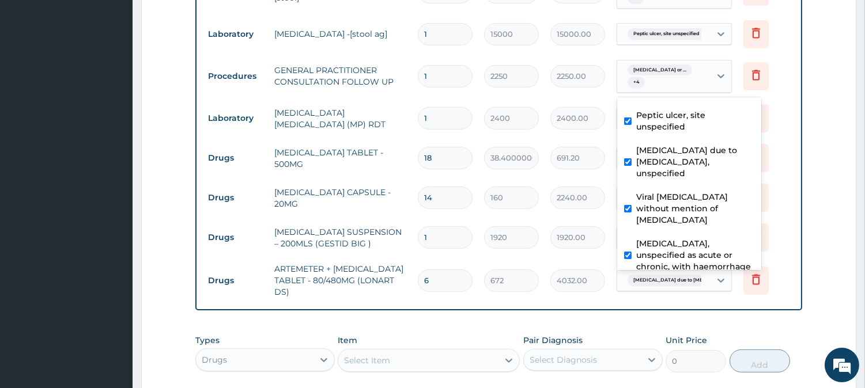
click at [828, 274] on form "Step 2 of 2 PA Code / Prescription Code PA/852F5E Encounter Date 08-10-2025 Imp…" at bounding box center [498, 35] width 715 height 1014
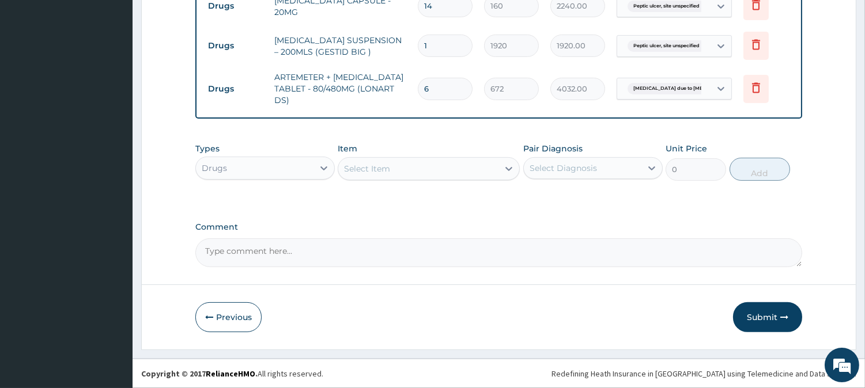
click at [776, 306] on button "Submit" at bounding box center [767, 317] width 69 height 30
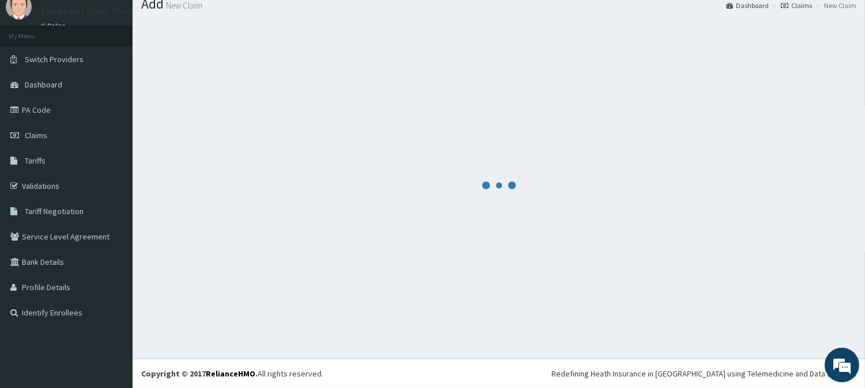
scroll to position [726, 0]
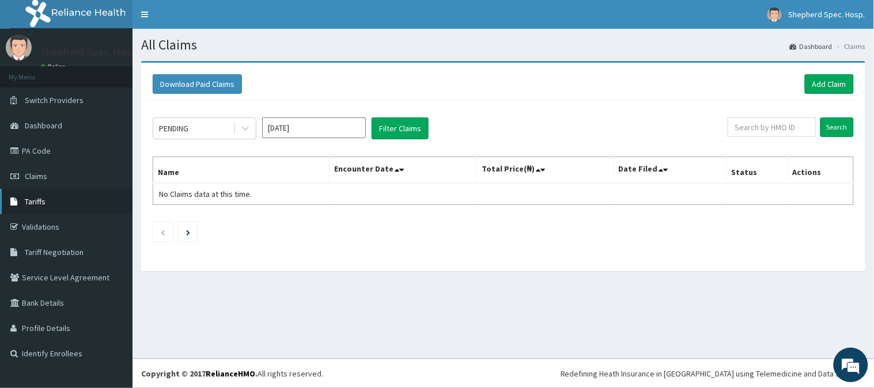
click at [41, 206] on link "Tariffs" at bounding box center [66, 201] width 132 height 25
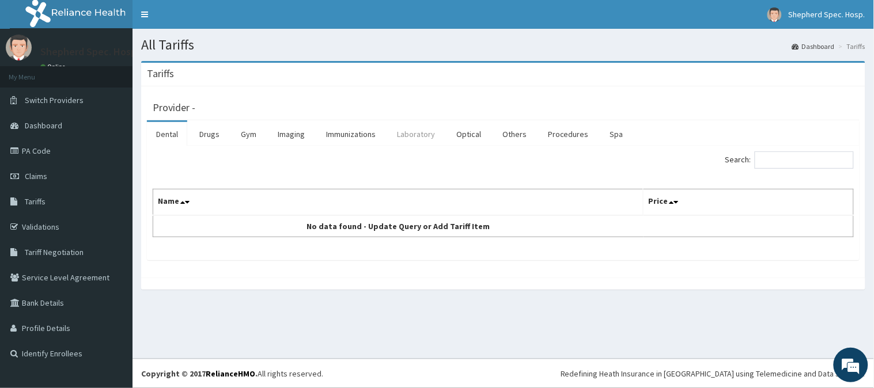
click at [402, 135] on link "Laboratory" at bounding box center [416, 134] width 56 height 24
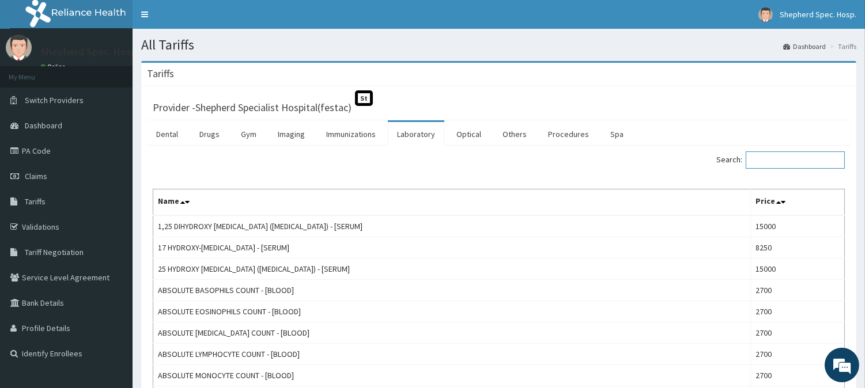
click at [833, 168] on input "Search:" at bounding box center [794, 160] width 99 height 17
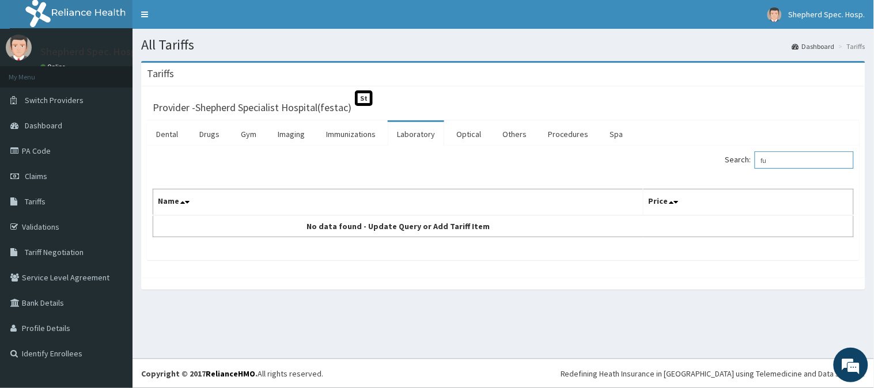
type input "f"
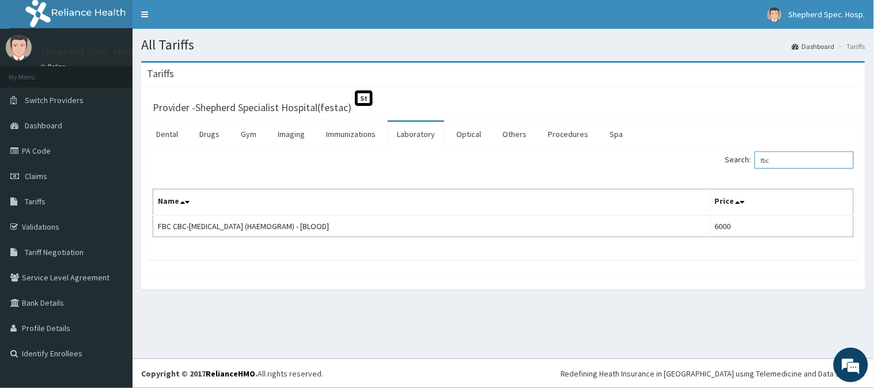
drag, startPoint x: 782, startPoint y: 162, endPoint x: 693, endPoint y: 173, distance: 89.4
click at [693, 173] on div "Search: fbc Name Price FBC CBC-COMPLETE BLOOD COUNT (HAEMOGRAM) - [BLOOD] 6000" at bounding box center [503, 195] width 701 height 86
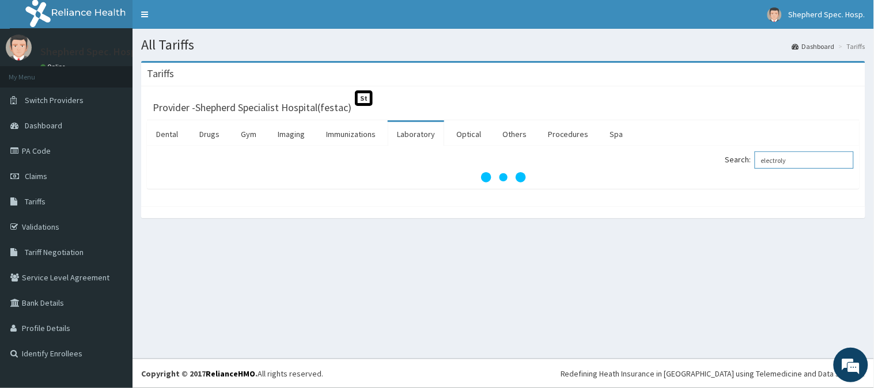
type input "electroly"
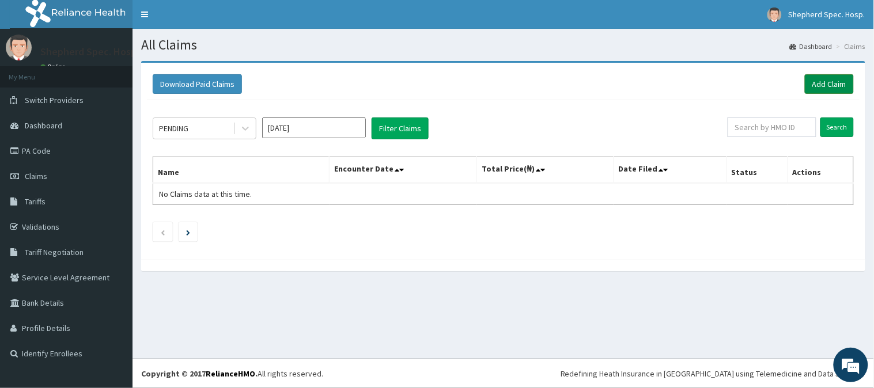
click at [841, 77] on link "Add Claim" at bounding box center [829, 84] width 49 height 20
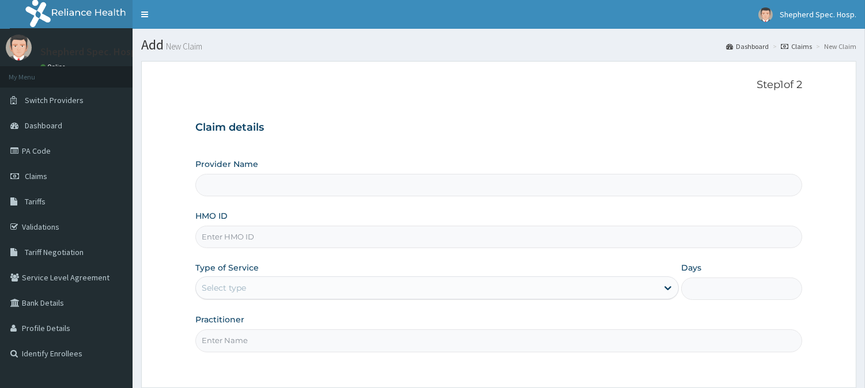
click at [315, 245] on input "HMO ID" at bounding box center [498, 237] width 607 height 22
paste input "NUO/10013/A"
type input "NUO/10013/A"
type input "Shepherd Specialist Hospital(festac)"
type input "NUO/10013/A"
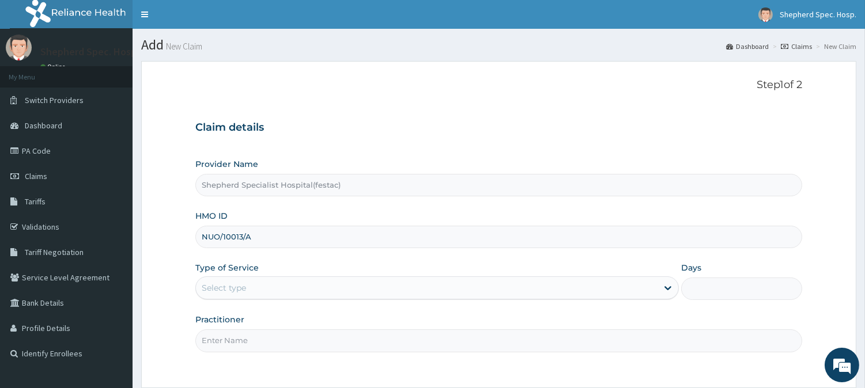
click at [374, 134] on h3 "Claim details" at bounding box center [498, 128] width 607 height 13
click at [260, 297] on div "Select type" at bounding box center [426, 288] width 461 height 18
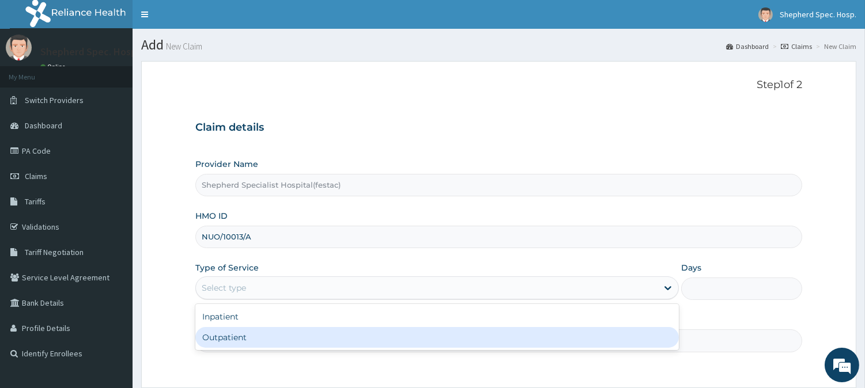
click at [230, 343] on div "Outpatient" at bounding box center [436, 337] width 483 height 21
type input "1"
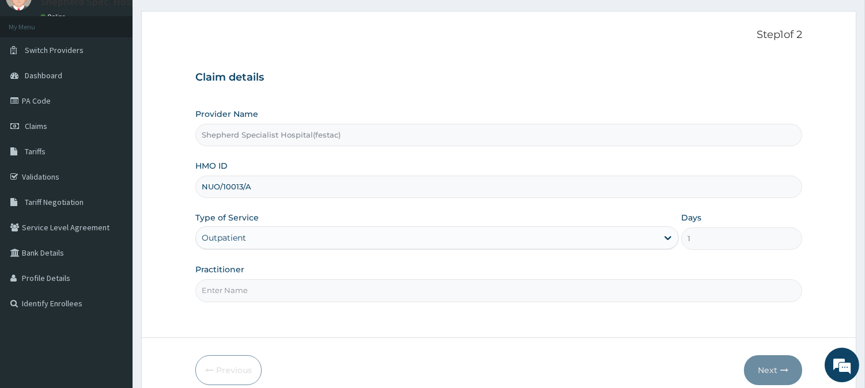
scroll to position [103, 0]
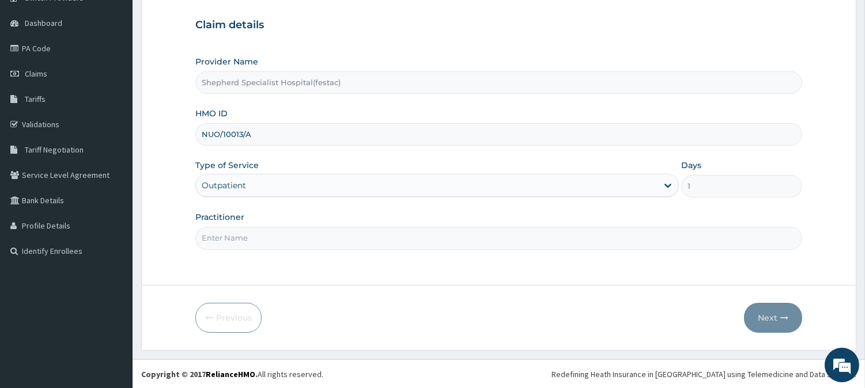
click at [362, 237] on input "Practitioner" at bounding box center [498, 238] width 607 height 22
type input "DR [PERSON_NAME]"
click at [764, 316] on button "Next" at bounding box center [773, 318] width 58 height 30
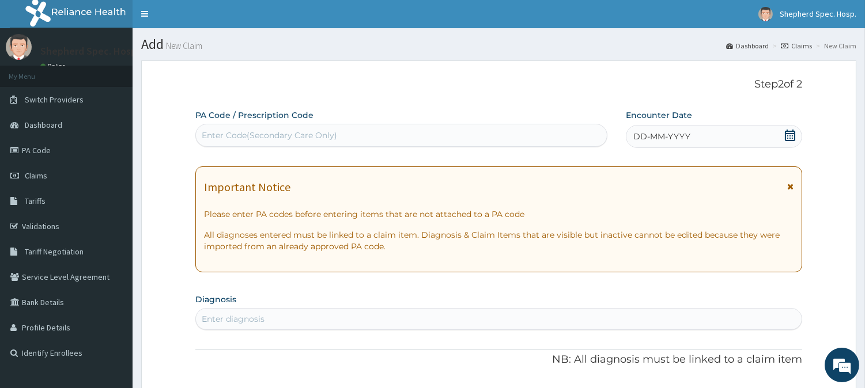
scroll to position [0, 0]
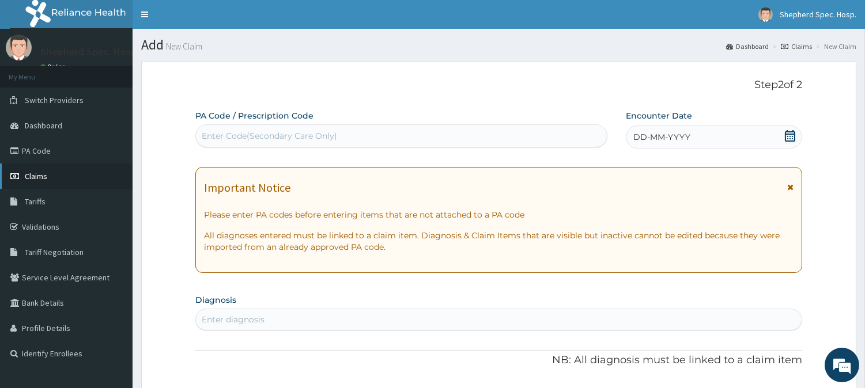
click at [59, 177] on link "Claims" at bounding box center [66, 176] width 132 height 25
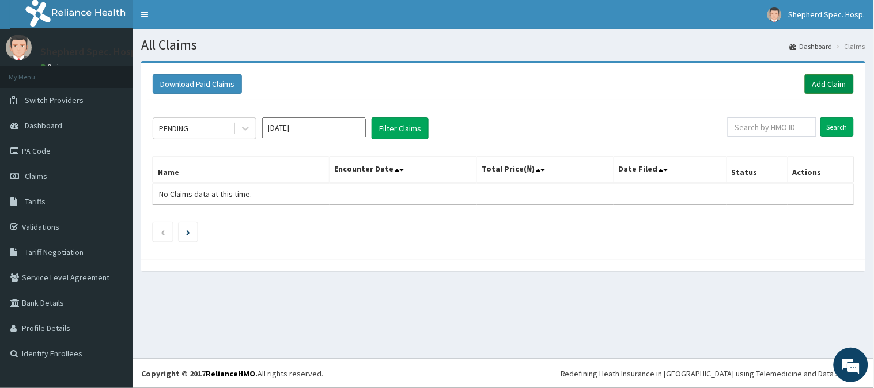
click at [821, 86] on link "Add Claim" at bounding box center [829, 84] width 49 height 20
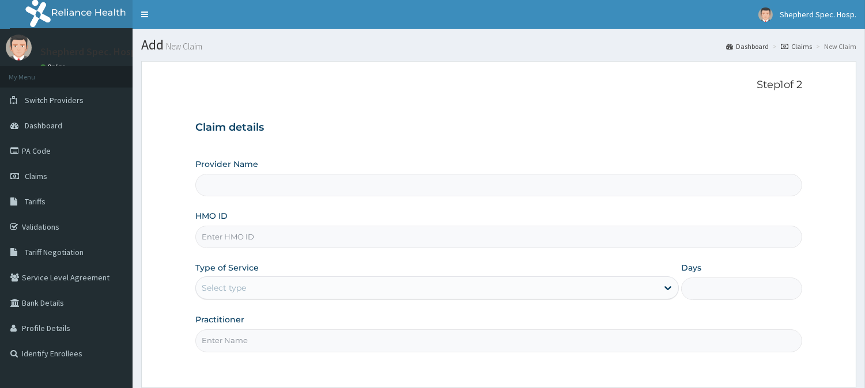
type input "Shepherd Specialist Hospital(festac)"
click at [414, 226] on input "HMO ID" at bounding box center [498, 237] width 607 height 22
paste input "NUO/10013/A"
type input "NUO/10013/A"
click at [419, 70] on form "Step 1 of 2 Claim details Provider Name Shepherd Specialist Hospital(festac) HM…" at bounding box center [498, 257] width 715 height 392
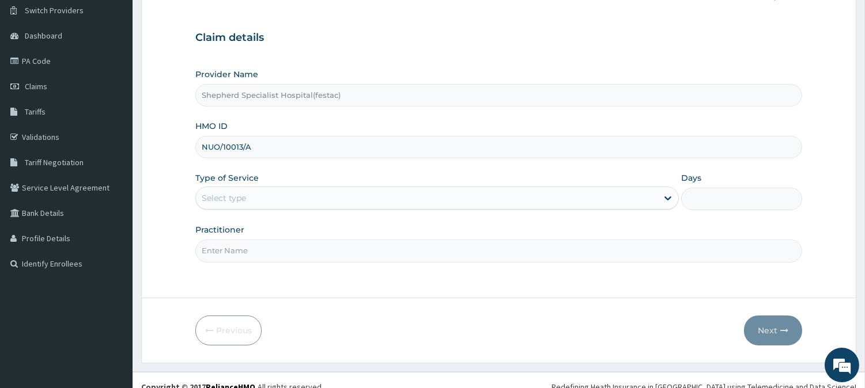
scroll to position [103, 0]
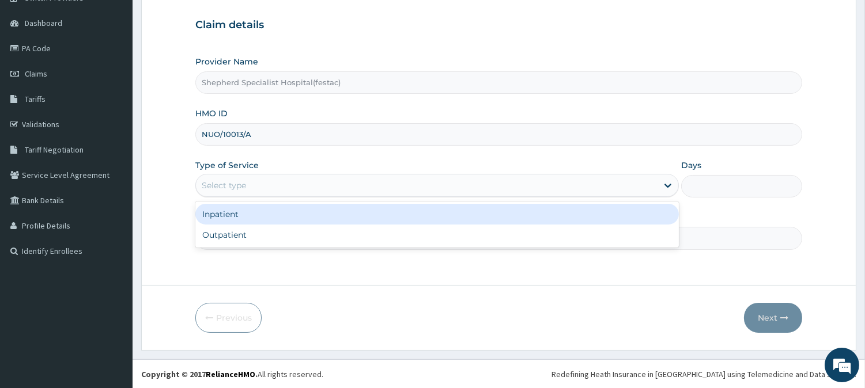
click at [361, 185] on div "Select type" at bounding box center [426, 185] width 461 height 18
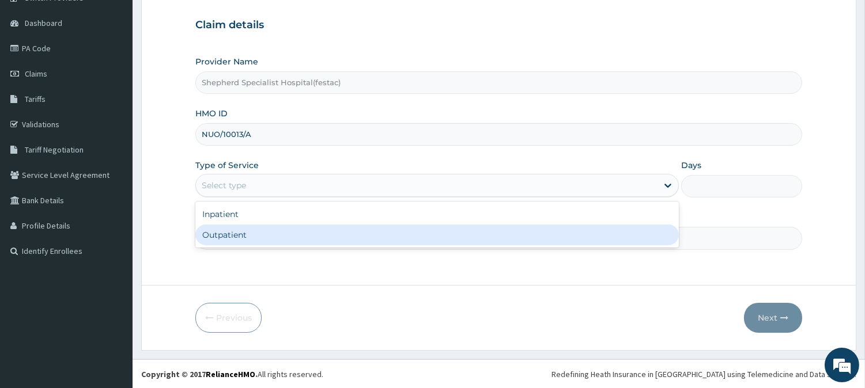
click at [331, 233] on div "Outpatient" at bounding box center [436, 235] width 483 height 21
type input "1"
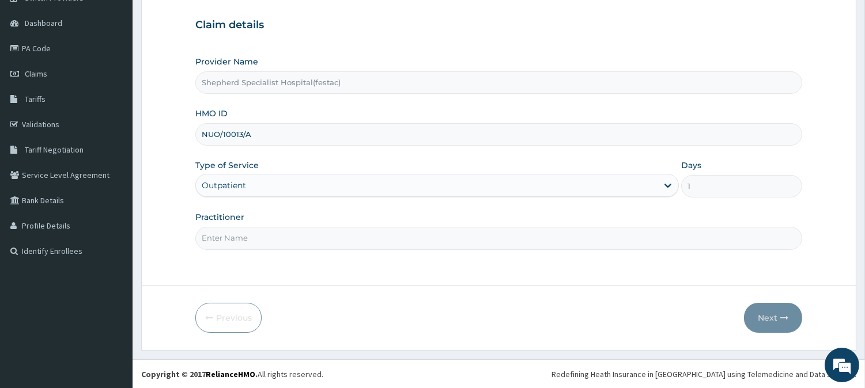
click at [331, 229] on input "Practitioner" at bounding box center [498, 238] width 607 height 22
type input "DR CHRIS"
click at [765, 325] on button "Next" at bounding box center [773, 318] width 58 height 30
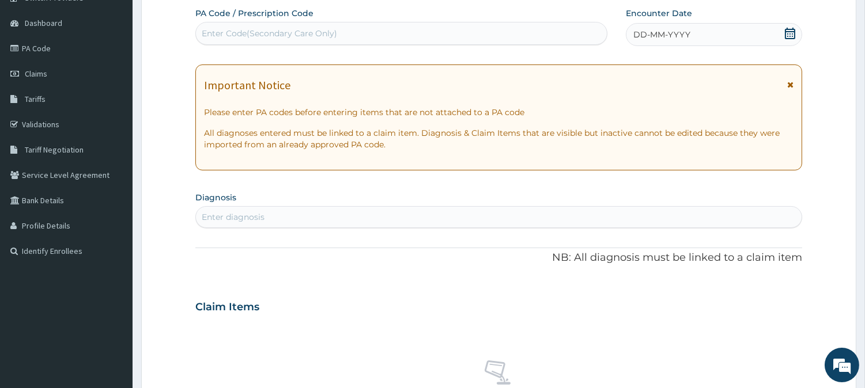
click at [794, 32] on icon at bounding box center [790, 34] width 10 height 12
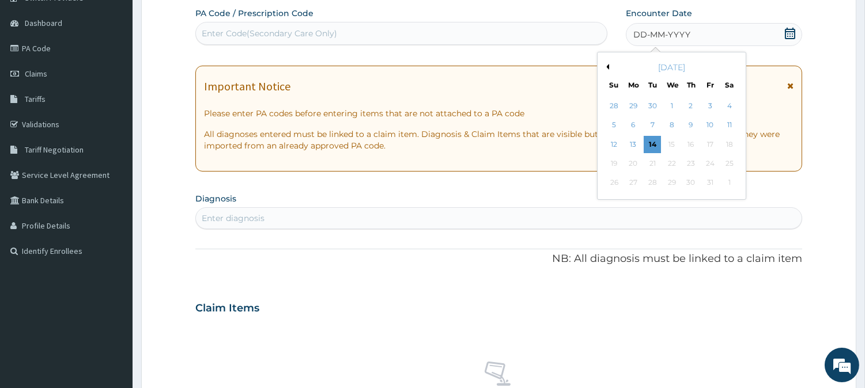
click at [672, 124] on div "8" at bounding box center [670, 125] width 17 height 17
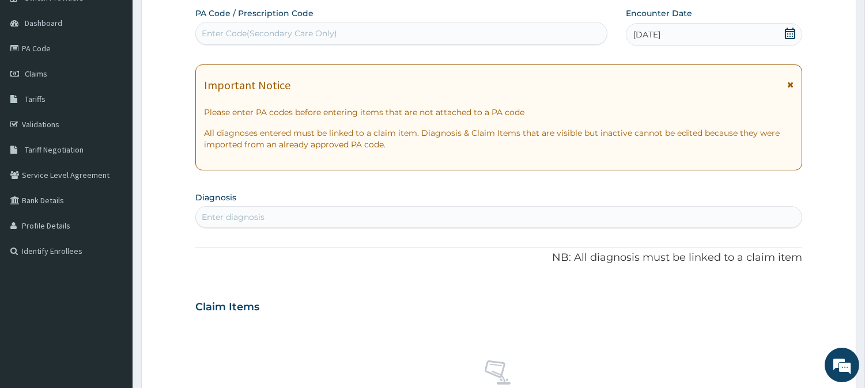
drag, startPoint x: 513, startPoint y: 198, endPoint x: 501, endPoint y: 205, distance: 13.4
click at [512, 198] on section "Diagnosis Enter diagnosis" at bounding box center [498, 208] width 607 height 39
click at [491, 211] on div "Enter diagnosis" at bounding box center [498, 217] width 605 height 18
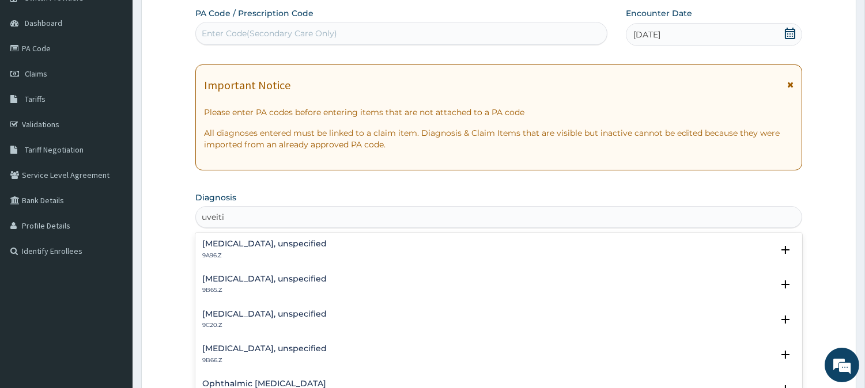
type input "uveitis"
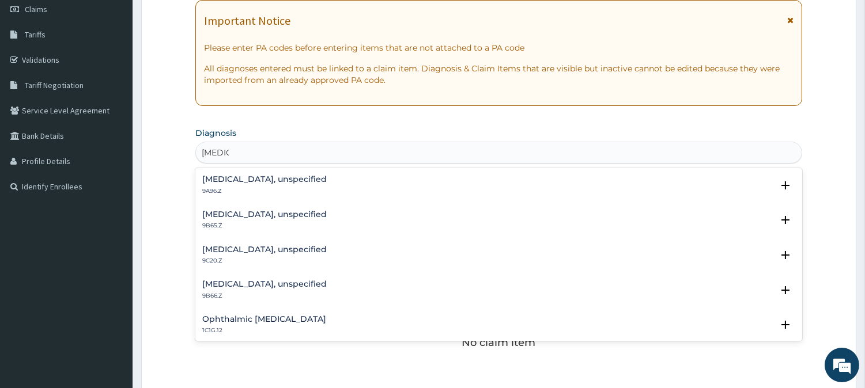
click at [297, 181] on h4 "Anterior uveitis, unspecified" at bounding box center [264, 179] width 124 height 9
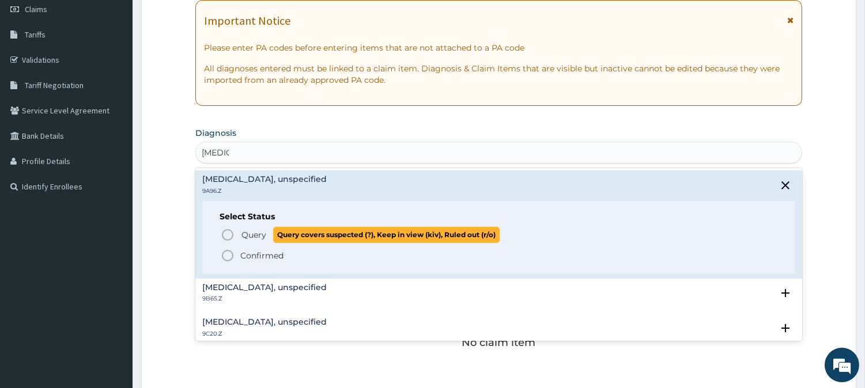
click at [226, 234] on icon "status option query" at bounding box center [228, 235] width 14 height 14
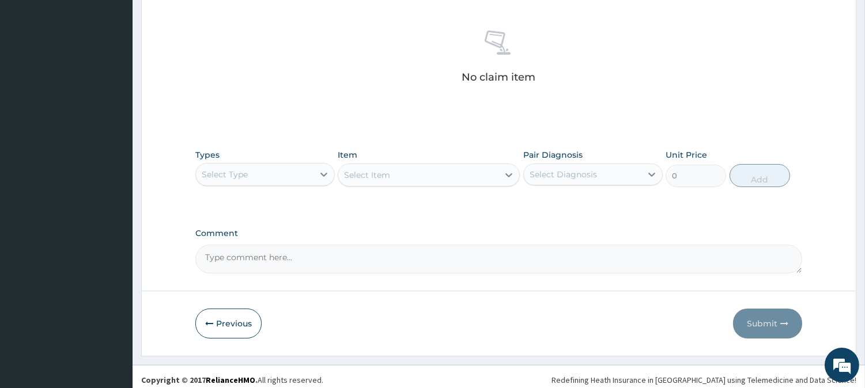
scroll to position [442, 0]
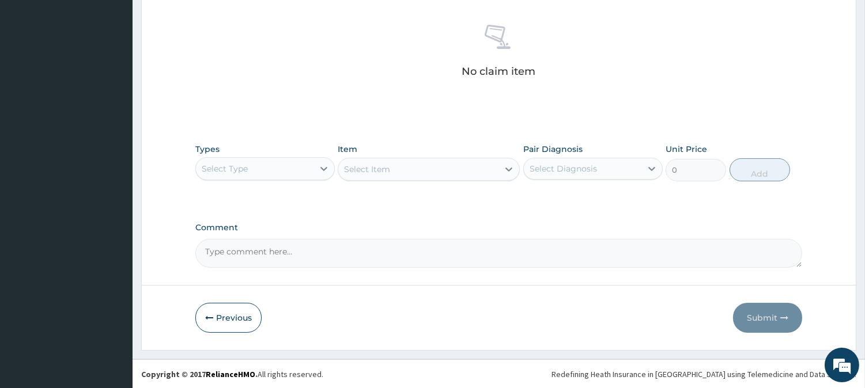
click at [285, 183] on div "Types Select Type Item Select Item Pair Diagnosis Select Diagnosis Unit Price 0…" at bounding box center [498, 163] width 607 height 50
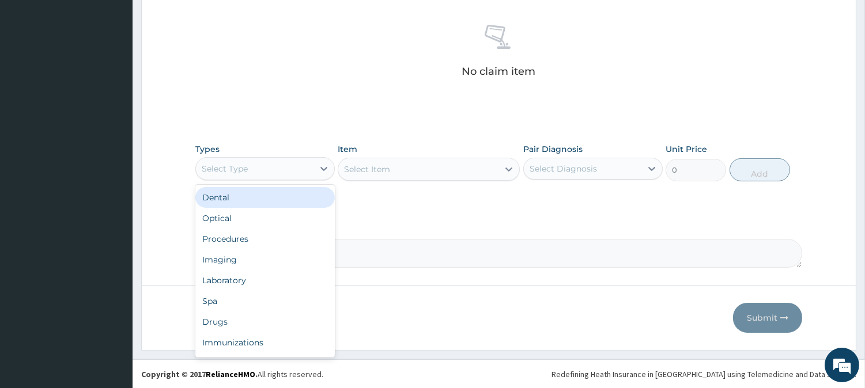
click at [290, 169] on div "Select Type" at bounding box center [255, 169] width 118 height 18
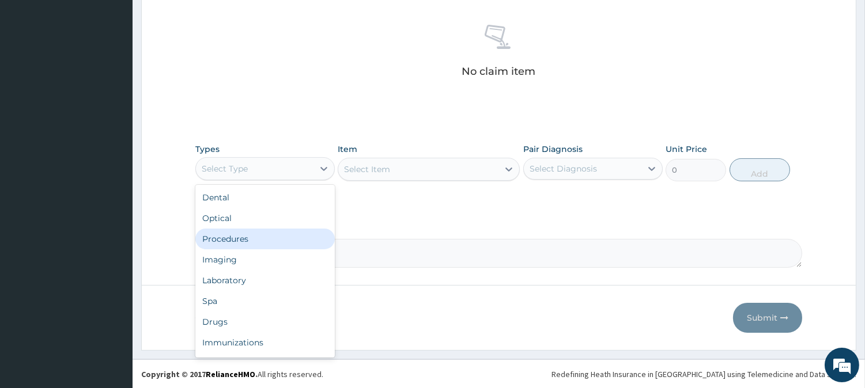
click at [253, 229] on div "Procedures" at bounding box center [264, 239] width 139 height 21
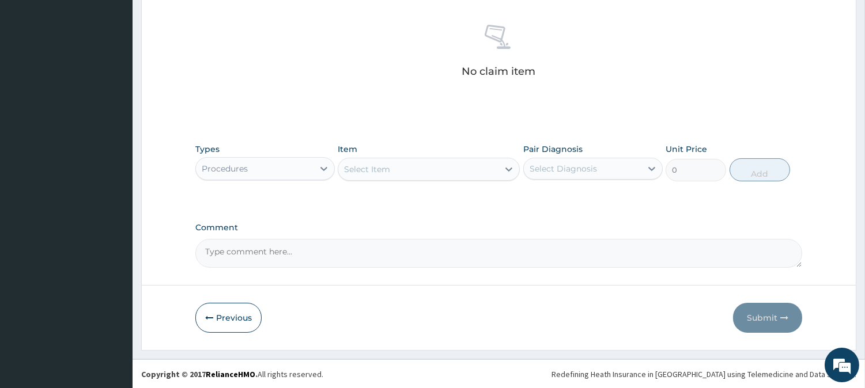
click at [374, 164] on div "Select Item" at bounding box center [367, 170] width 46 height 12
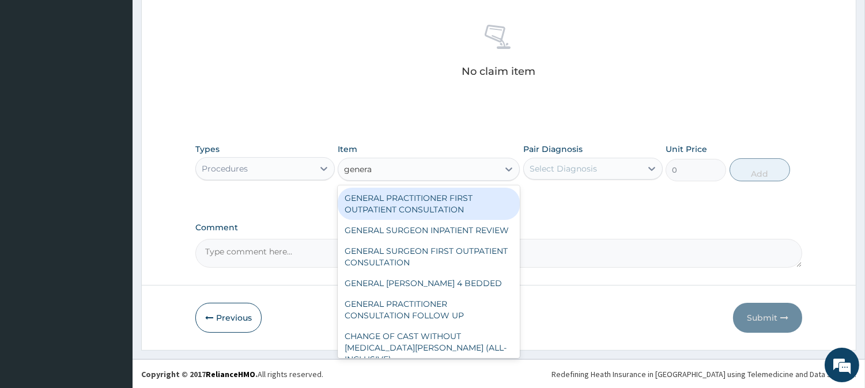
type input "general"
click at [480, 200] on div "GENERAL PRACTITIONER FIRST OUTPATIENT CONSULTATION" at bounding box center [429, 204] width 182 height 32
type input "4500"
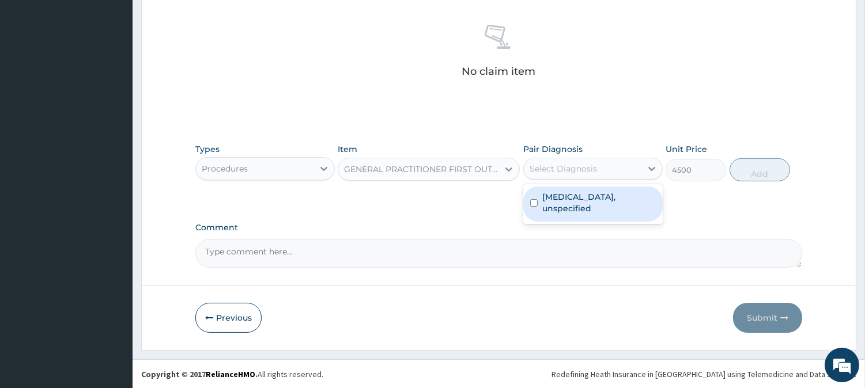
click at [628, 164] on div "Select Diagnosis" at bounding box center [583, 169] width 118 height 18
click at [540, 204] on div "Anterior uveitis, unspecified" at bounding box center [592, 204] width 139 height 35
checkbox input "true"
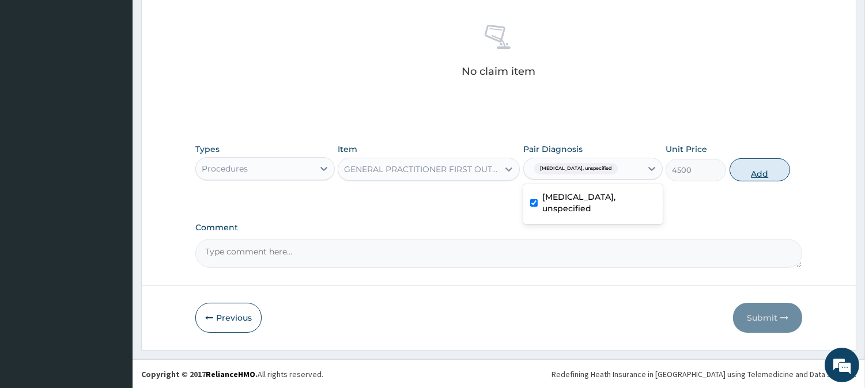
click at [738, 175] on button "Add" at bounding box center [759, 169] width 60 height 23
type input "0"
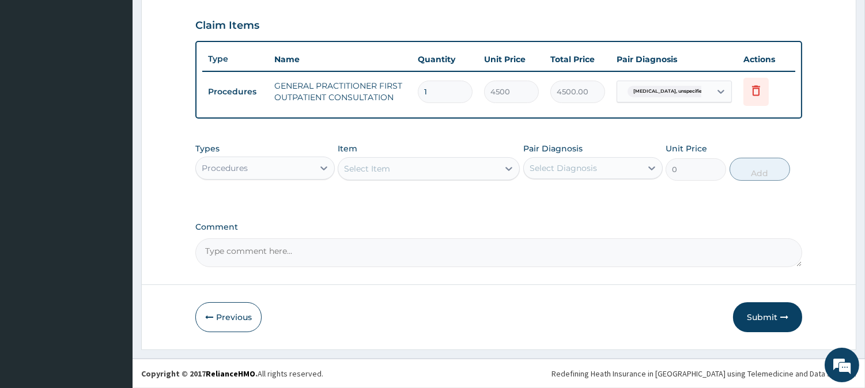
scroll to position [387, 0]
drag, startPoint x: 805, startPoint y: 321, endPoint x: 775, endPoint y: 316, distance: 31.1
click at [796, 321] on form "Step 2 of 2 PA Code / Prescription Code Enter Code(Secondary Care Only) Encount…" at bounding box center [498, 13] width 715 height 676
click at [774, 316] on button "Submit" at bounding box center [767, 319] width 69 height 30
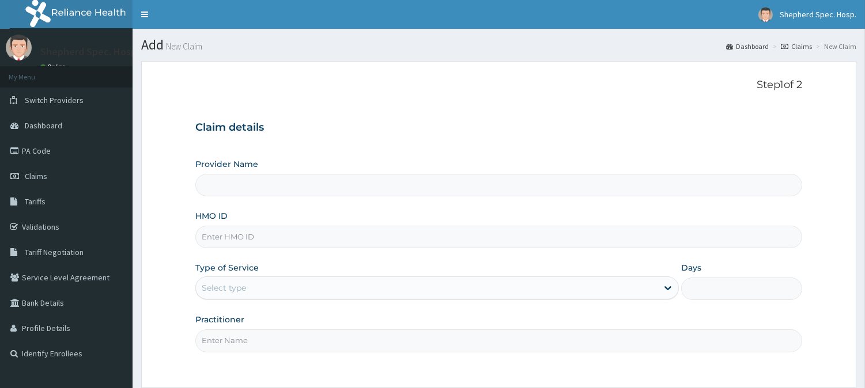
type input "Shepherd Specialist Hospital(festac)"
click at [228, 245] on input "HMO ID" at bounding box center [498, 237] width 607 height 22
click at [79, 168] on link "Claims" at bounding box center [66, 176] width 132 height 25
click at [73, 149] on link "PA Code" at bounding box center [66, 150] width 132 height 25
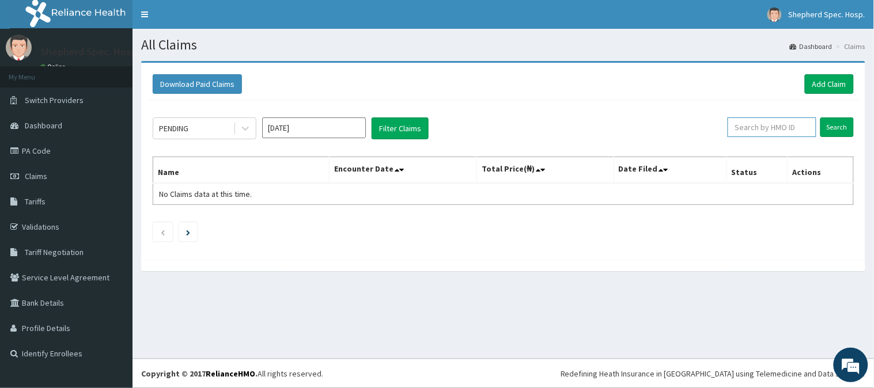
click at [792, 130] on input "text" at bounding box center [772, 128] width 89 height 20
paste input "NUO/10013/A"
type input "NUO/10013/A"
click at [838, 126] on input "Search" at bounding box center [836, 128] width 33 height 20
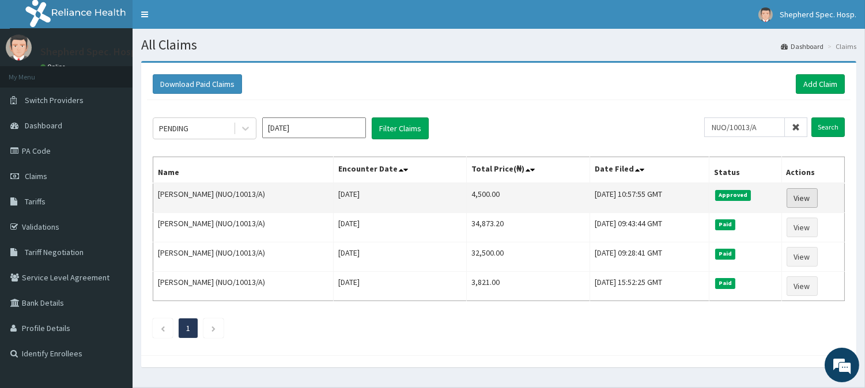
click at [805, 199] on link "View" at bounding box center [801, 198] width 31 height 20
